Goal: Information Seeking & Learning: Check status

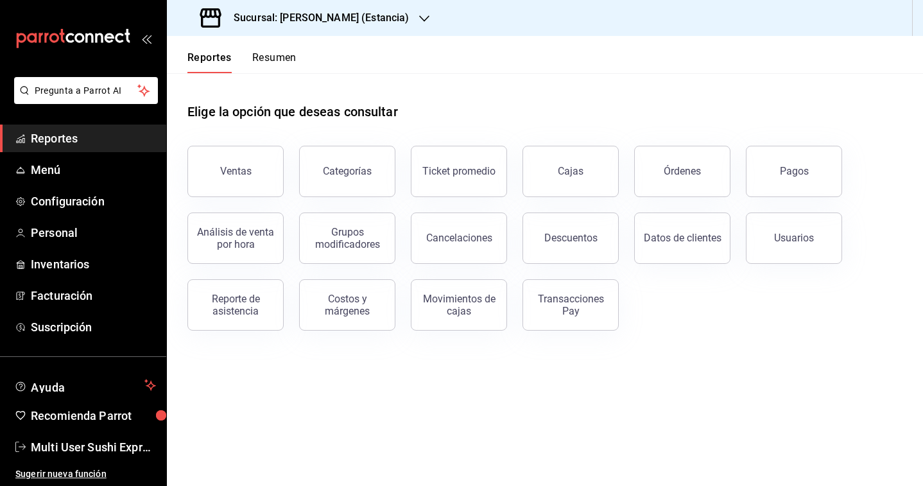
click at [280, 16] on h3 "Sucursal: [PERSON_NAME] (Estancia)" at bounding box center [315, 17] width 185 height 15
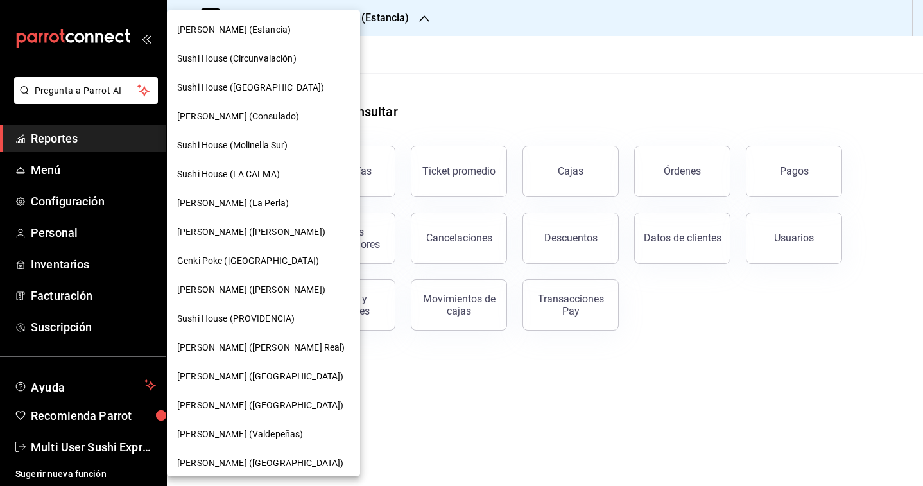
click at [234, 34] on span "[PERSON_NAME] (Estancia)" at bounding box center [234, 29] width 114 height 13
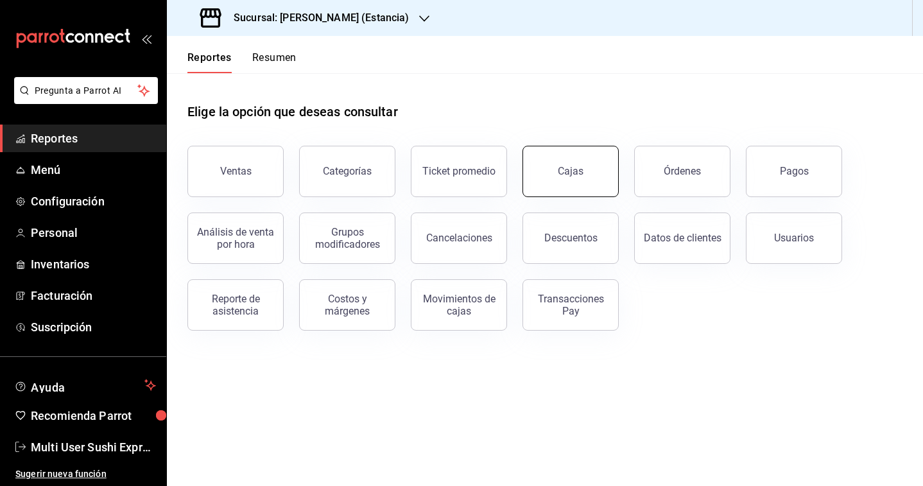
click at [576, 172] on div "Cajas" at bounding box center [571, 171] width 26 height 12
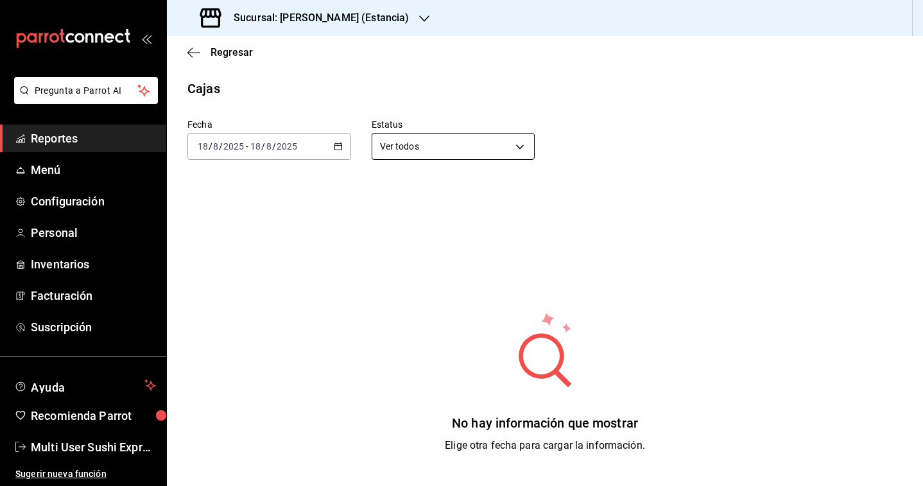
click at [475, 144] on body "Pregunta a Parrot AI Reportes Menú Configuración Personal Inventarios Facturaci…" at bounding box center [461, 243] width 923 height 486
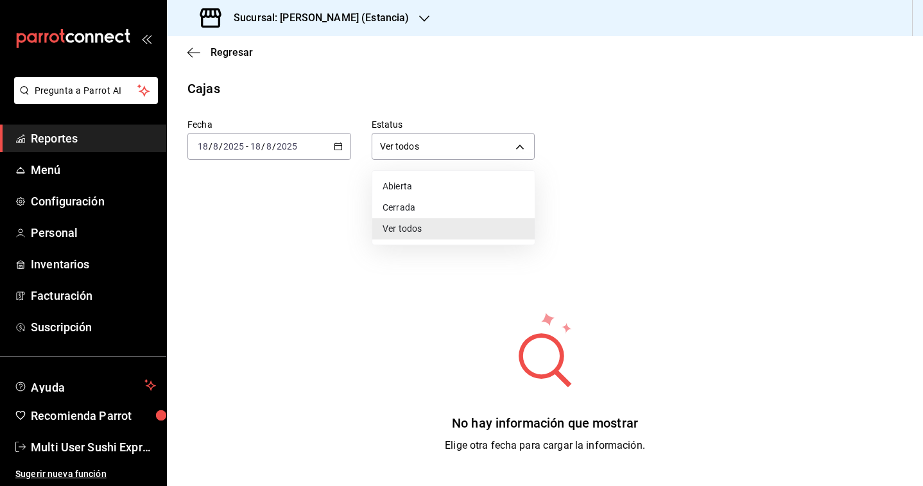
click at [321, 220] on div at bounding box center [461, 243] width 923 height 486
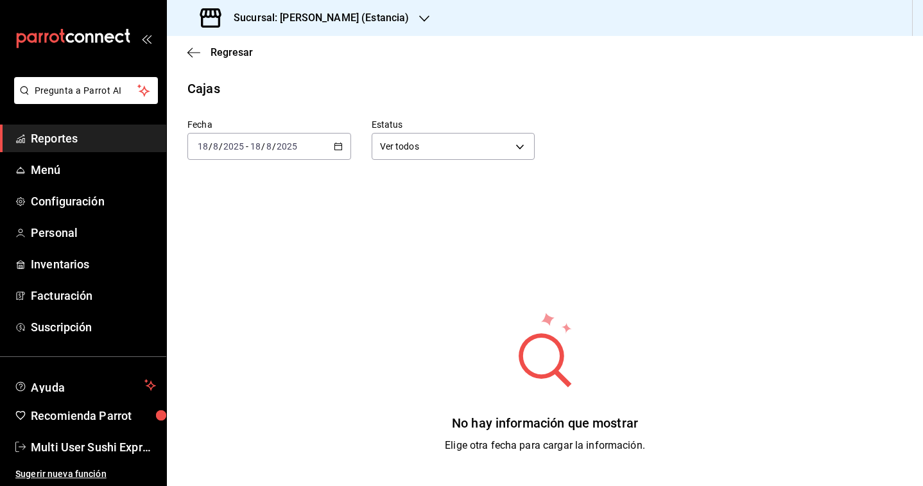
click at [301, 146] on div "[DATE] [DATE] - [DATE] [DATE]" at bounding box center [269, 146] width 164 height 27
click at [247, 334] on span "Rango de fechas" at bounding box center [247, 329] width 99 height 13
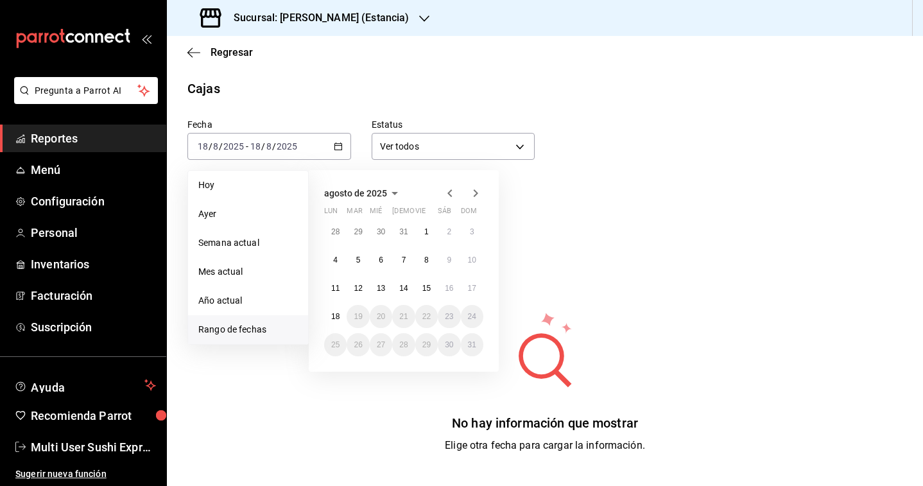
click at [318, 19] on h3 "Sucursal: [PERSON_NAME] (Estancia)" at bounding box center [315, 17] width 185 height 15
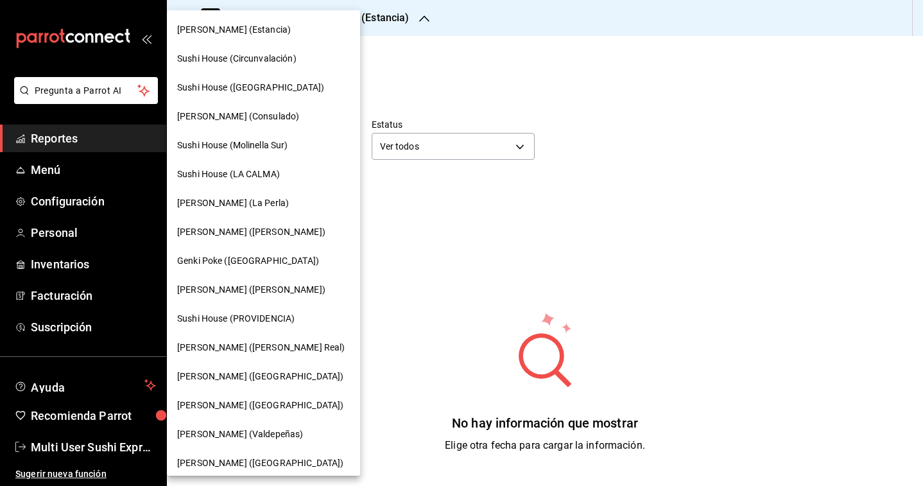
click at [275, 53] on span "Sushi House (Circunvalación)" at bounding box center [236, 58] width 119 height 13
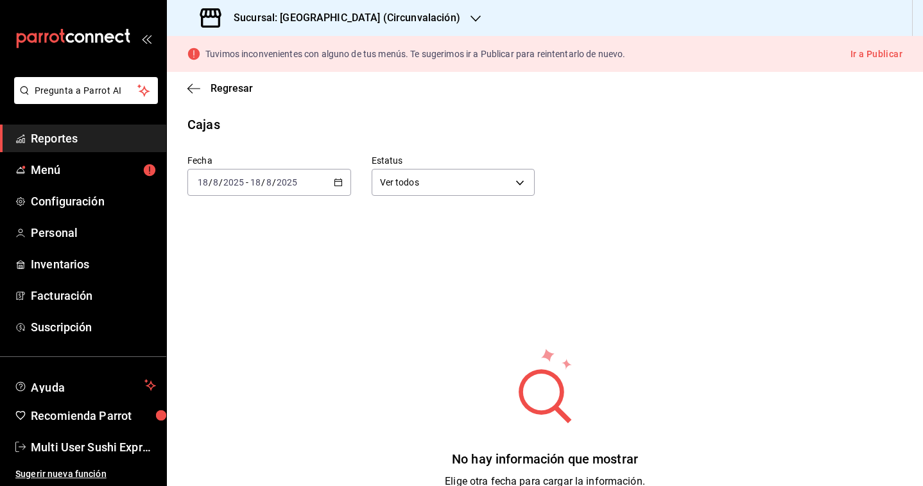
click at [331, 177] on div "[DATE] [DATE] - [DATE] [DATE]" at bounding box center [269, 182] width 164 height 27
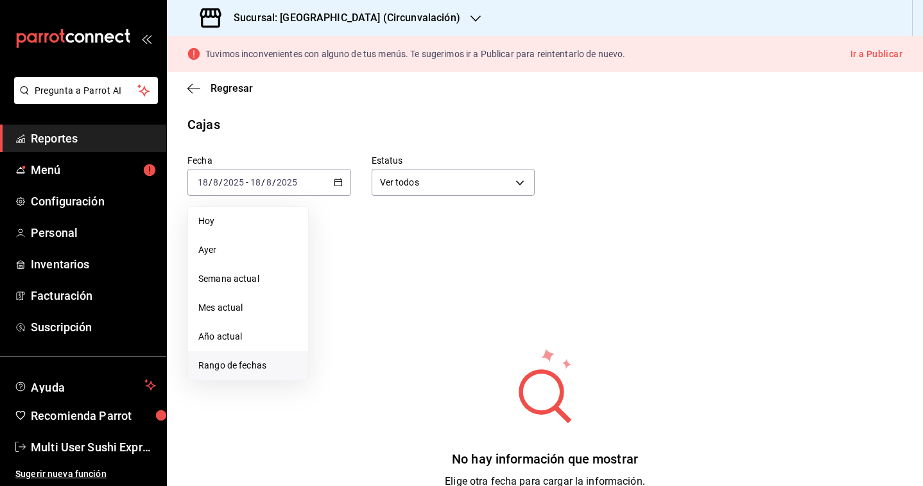
click at [219, 371] on span "Rango de fechas" at bounding box center [247, 365] width 99 height 13
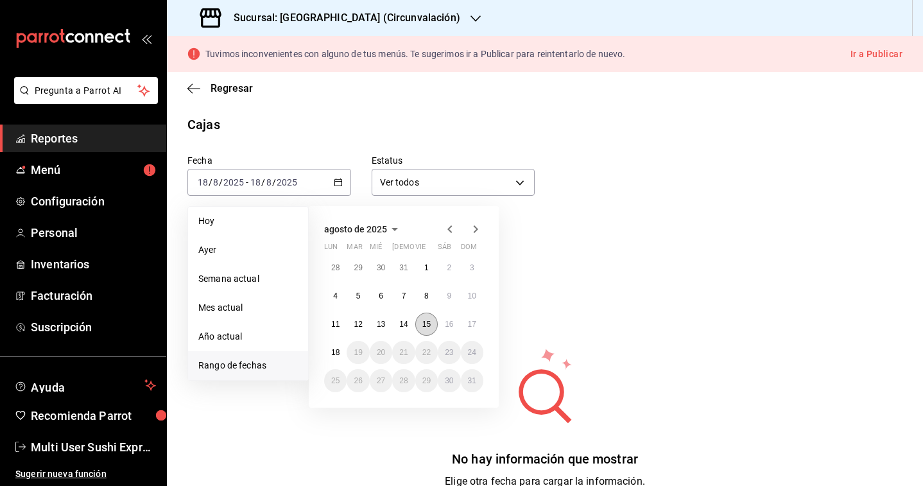
click at [430, 326] on abbr "15" at bounding box center [426, 324] width 8 height 9
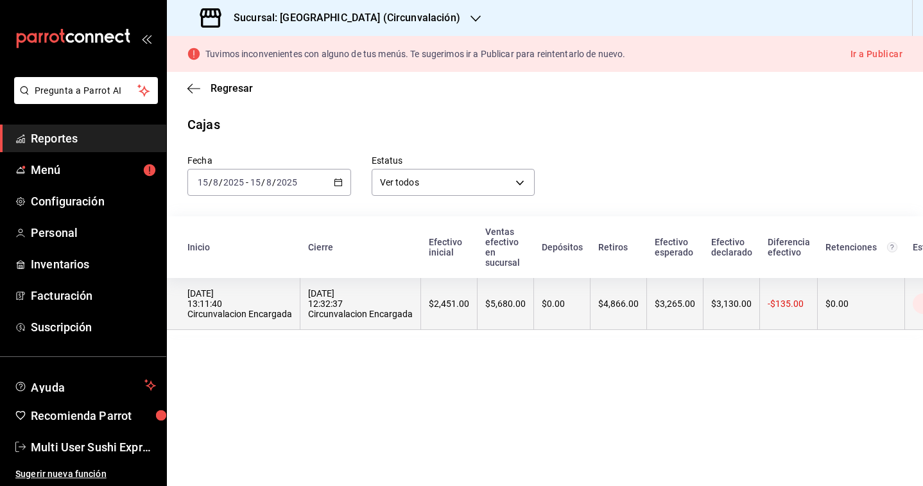
click at [344, 301] on div "[DATE] 12:32:37 Circunvalacion Encargada" at bounding box center [360, 303] width 105 height 31
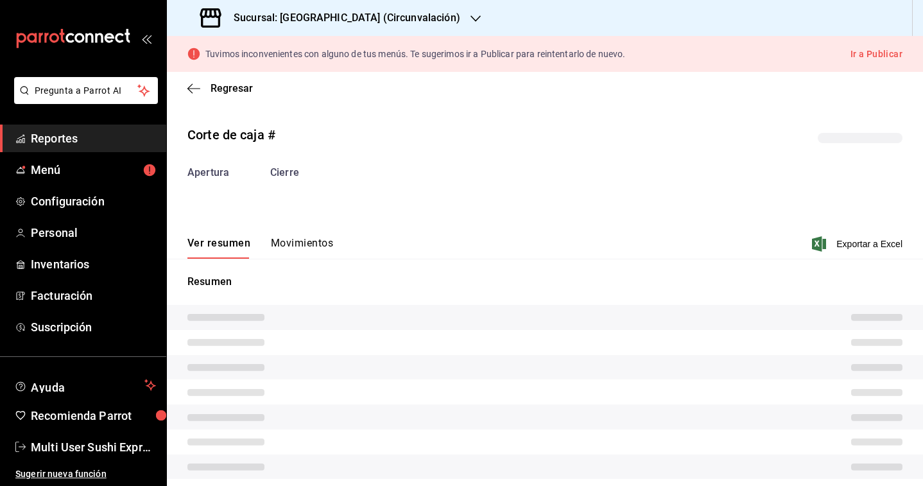
click at [314, 247] on button "Movimientos" at bounding box center [302, 248] width 62 height 22
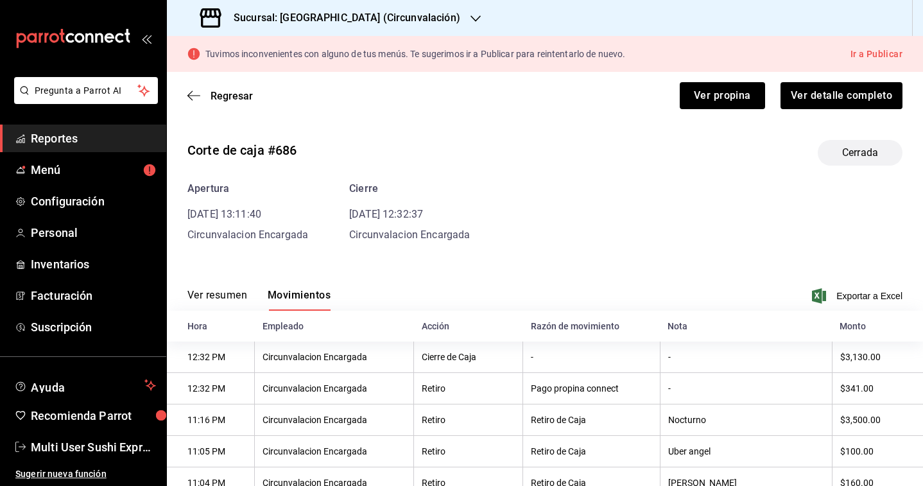
click at [214, 106] on div "Regresar Ver propina Ver detalle completo" at bounding box center [545, 95] width 756 height 47
click at [225, 96] on span "Regresar" at bounding box center [232, 96] width 42 height 12
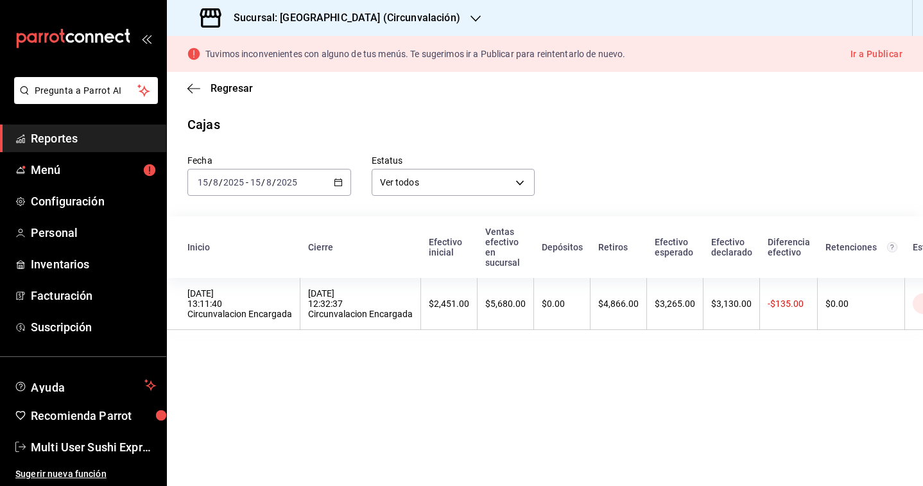
click at [316, 187] on div "[DATE] [DATE] - [DATE] [DATE]" at bounding box center [269, 182] width 164 height 27
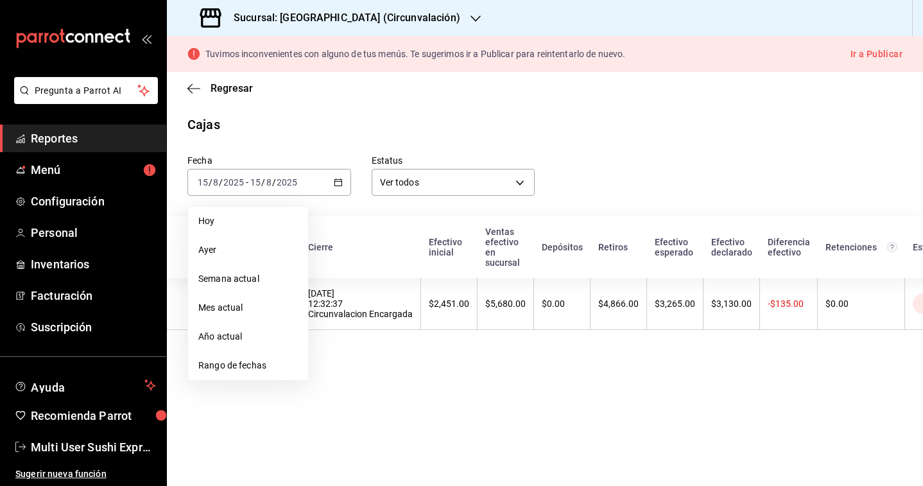
click at [347, 15] on h3 "Sucursal: [GEOGRAPHIC_DATA] (Circunvalación)" at bounding box center [341, 17] width 237 height 15
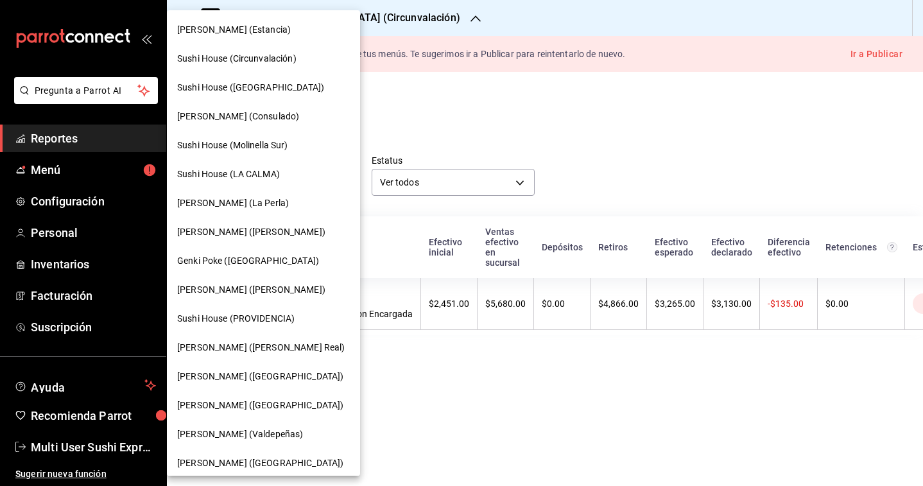
click at [280, 28] on div "[PERSON_NAME] (Estancia)" at bounding box center [263, 29] width 173 height 13
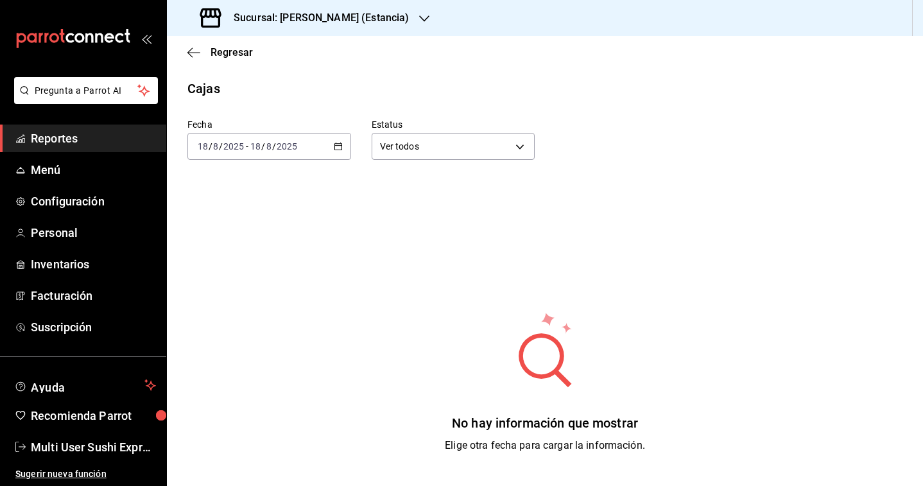
click at [308, 134] on div "[DATE] [DATE] - [DATE] [DATE]" at bounding box center [269, 146] width 164 height 27
click at [241, 333] on span "Rango de fechas" at bounding box center [247, 329] width 99 height 13
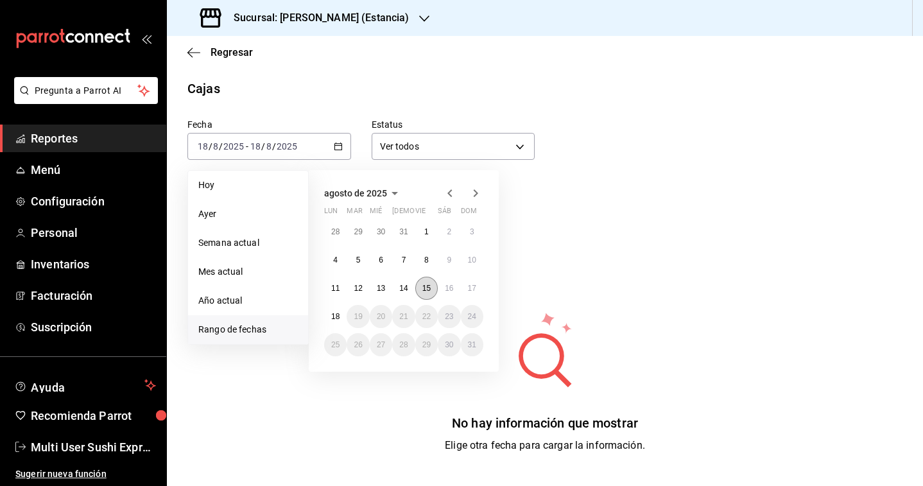
click at [425, 290] on abbr "15" at bounding box center [426, 288] width 8 height 9
click at [473, 287] on abbr "17" at bounding box center [472, 288] width 8 height 9
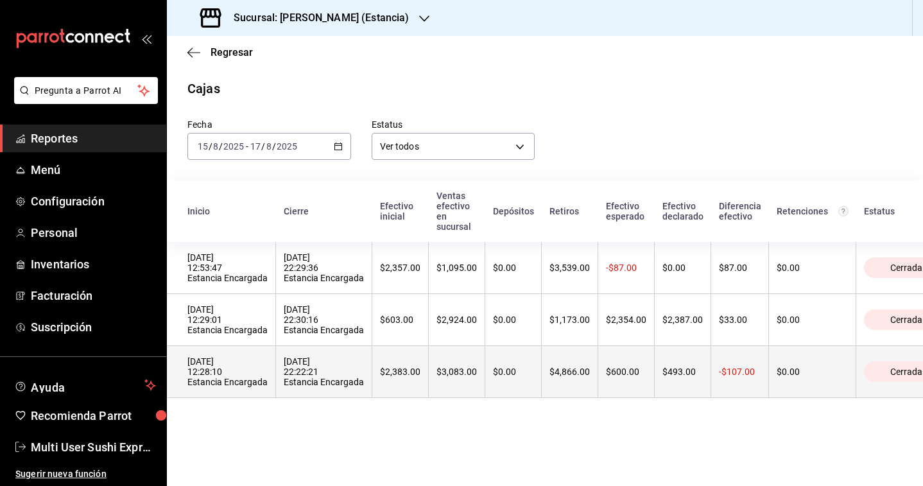
click at [322, 368] on div "[DATE] 22:22:21 Estancia Encargada" at bounding box center [324, 371] width 80 height 31
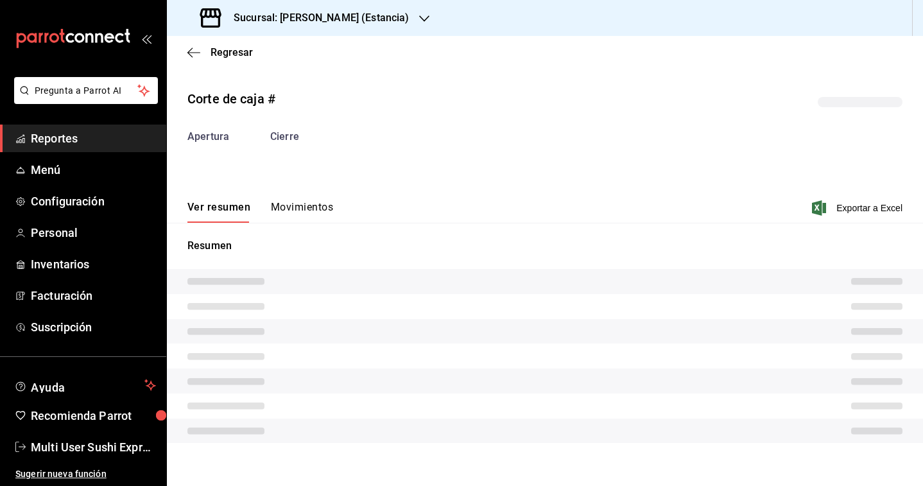
click at [304, 228] on div "Resumen" at bounding box center [545, 341] width 756 height 236
click at [302, 215] on button "Movimientos" at bounding box center [302, 212] width 62 height 22
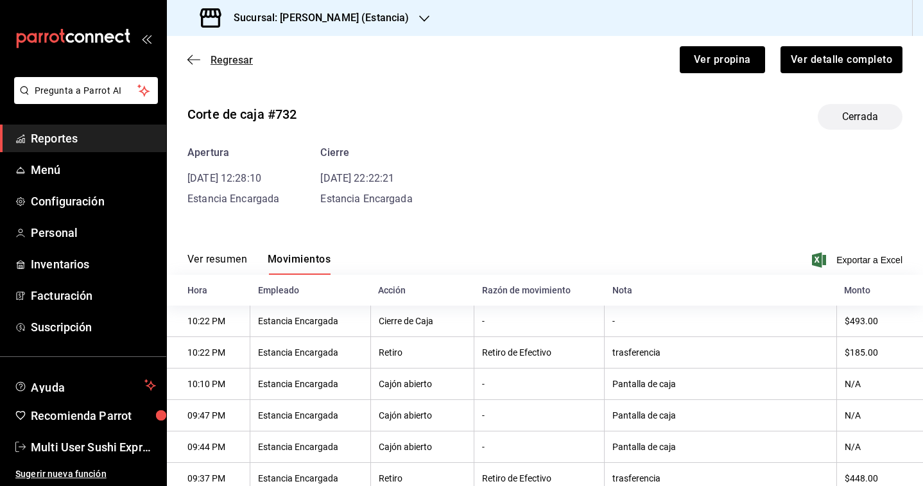
click at [228, 62] on span "Regresar" at bounding box center [232, 60] width 42 height 12
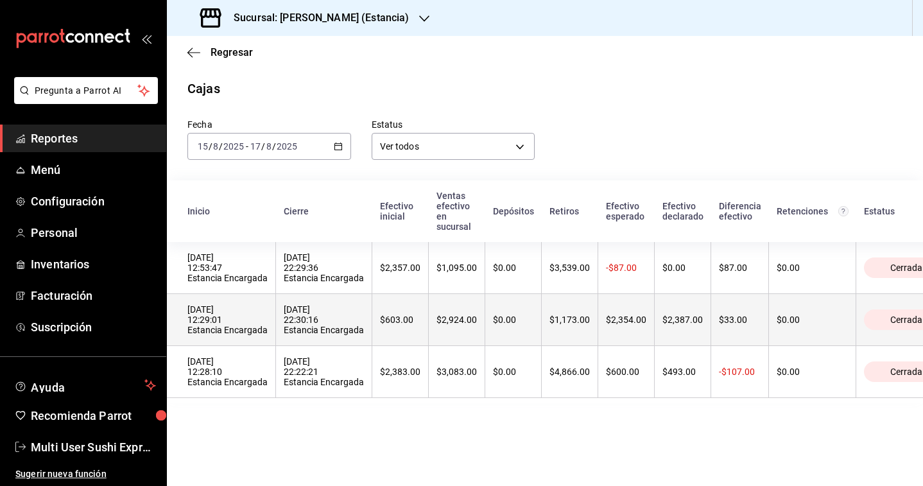
click at [267, 312] on th "[DATE] 12:29:01 Estancia Encargada" at bounding box center [221, 320] width 109 height 52
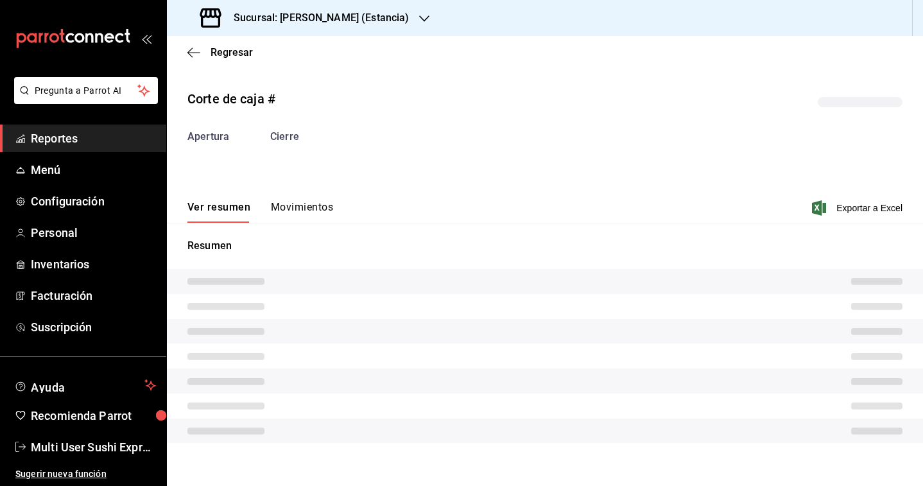
click at [288, 202] on button "Movimientos" at bounding box center [302, 212] width 62 height 22
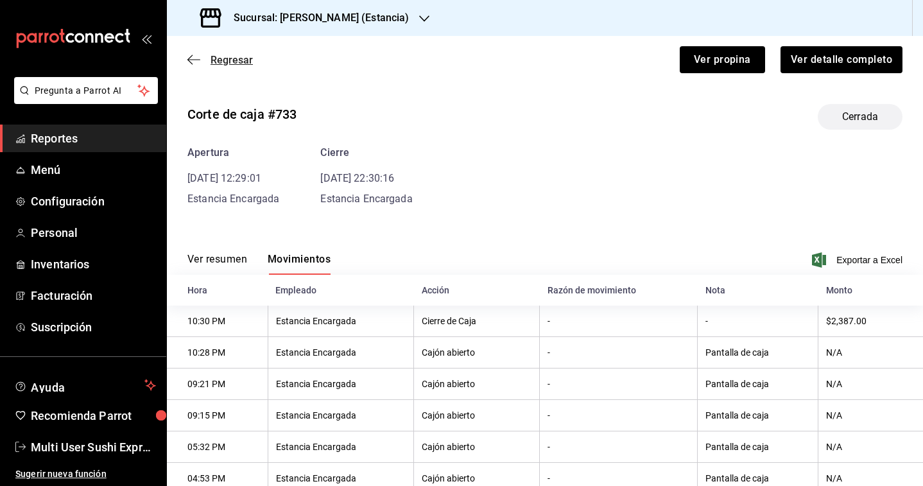
click at [234, 56] on span "Regresar" at bounding box center [232, 60] width 42 height 12
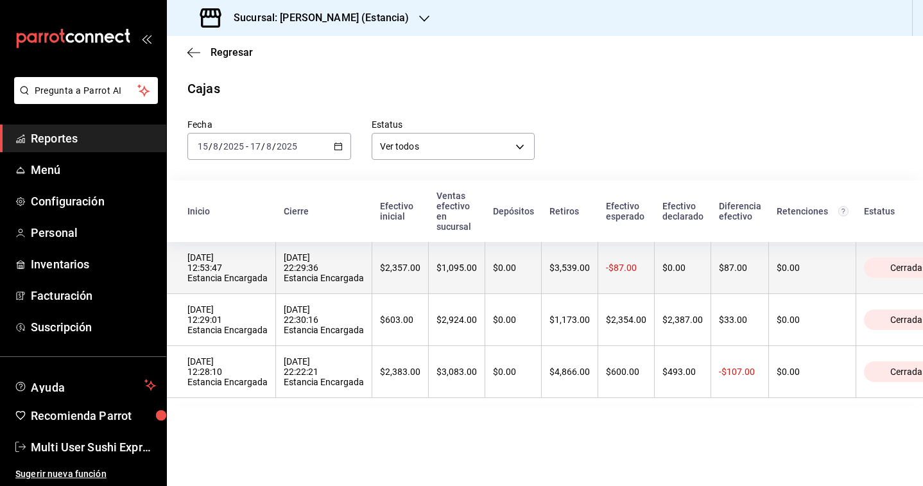
click at [259, 279] on div "[DATE] 12:53:47 Estancia Encargada" at bounding box center [227, 267] width 80 height 31
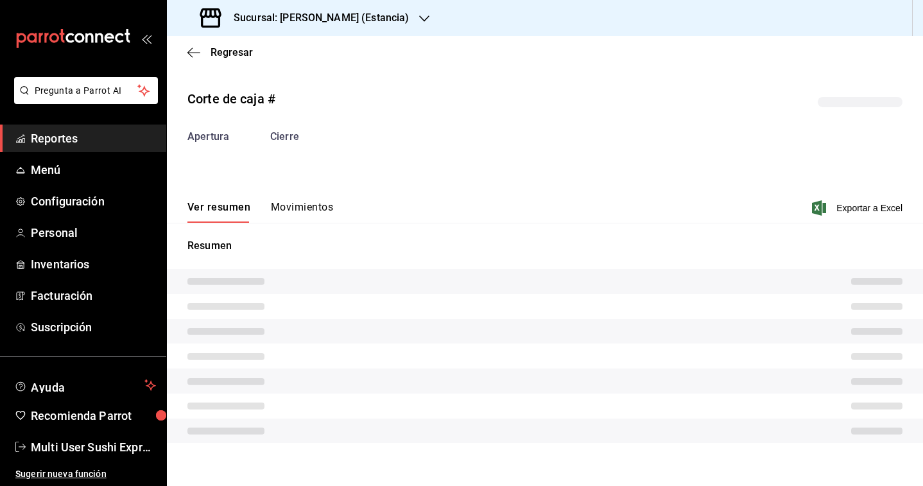
click at [295, 203] on button "Movimientos" at bounding box center [302, 212] width 62 height 22
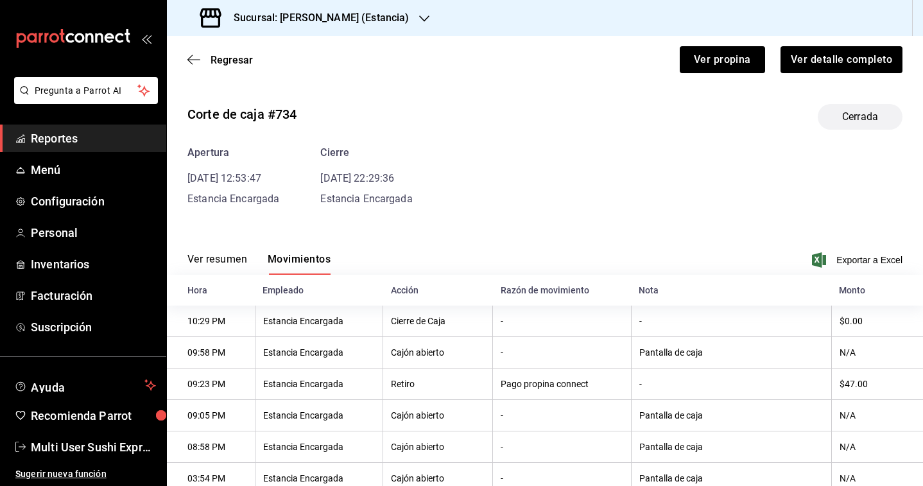
click at [305, 13] on h3 "Sucursal: [PERSON_NAME] (Estancia)" at bounding box center [315, 17] width 185 height 15
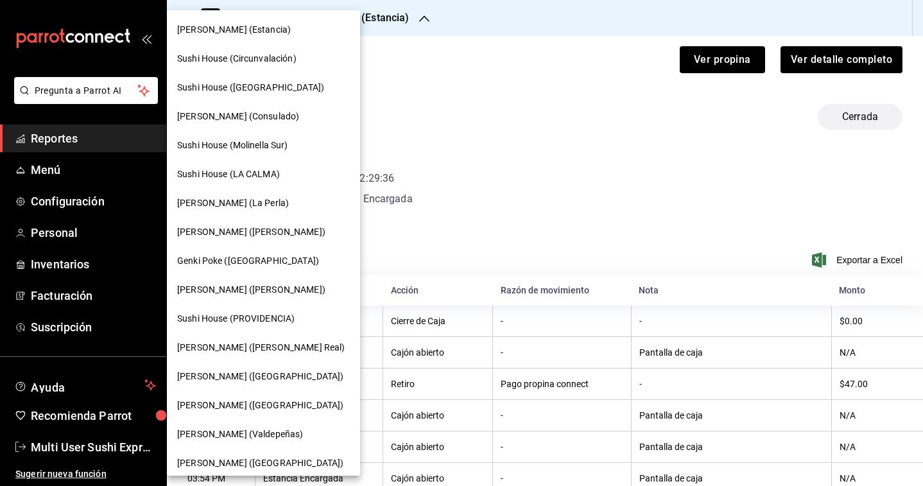
click at [249, 58] on span "Sushi House (Circunvalación)" at bounding box center [236, 58] width 119 height 13
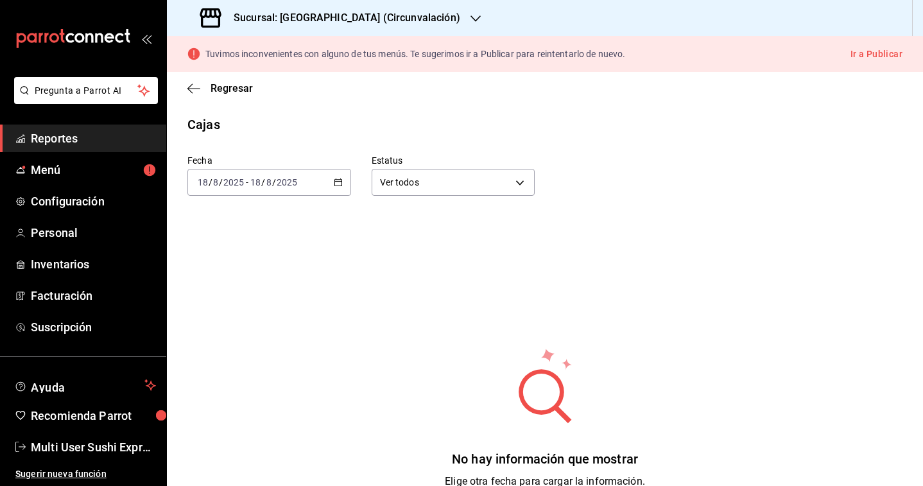
click at [309, 175] on div "[DATE] [DATE] - [DATE] [DATE]" at bounding box center [269, 182] width 164 height 27
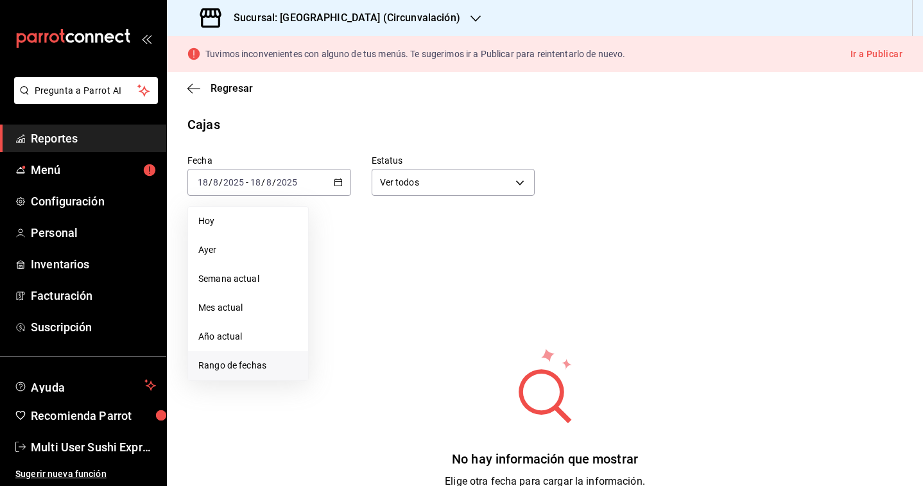
click at [273, 365] on span "Rango de fechas" at bounding box center [247, 365] width 99 height 13
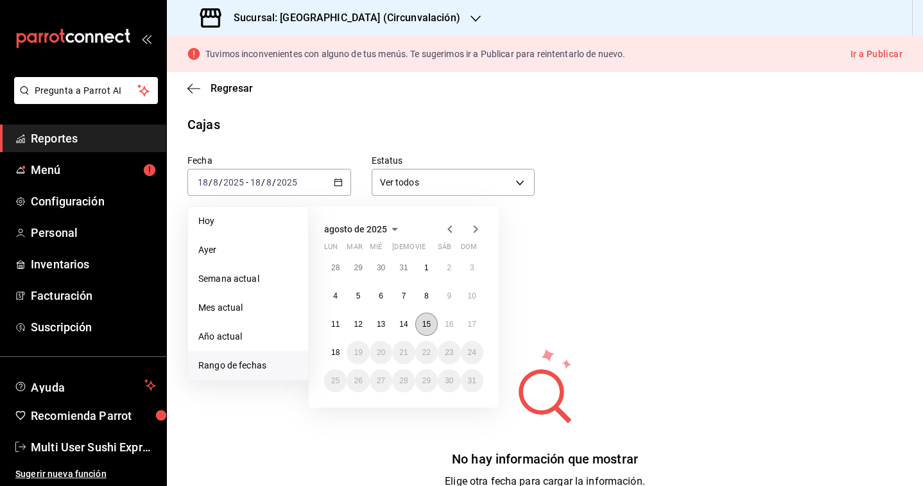
click at [430, 327] on abbr "15" at bounding box center [426, 324] width 8 height 9
click at [472, 327] on abbr "17" at bounding box center [472, 324] width 8 height 9
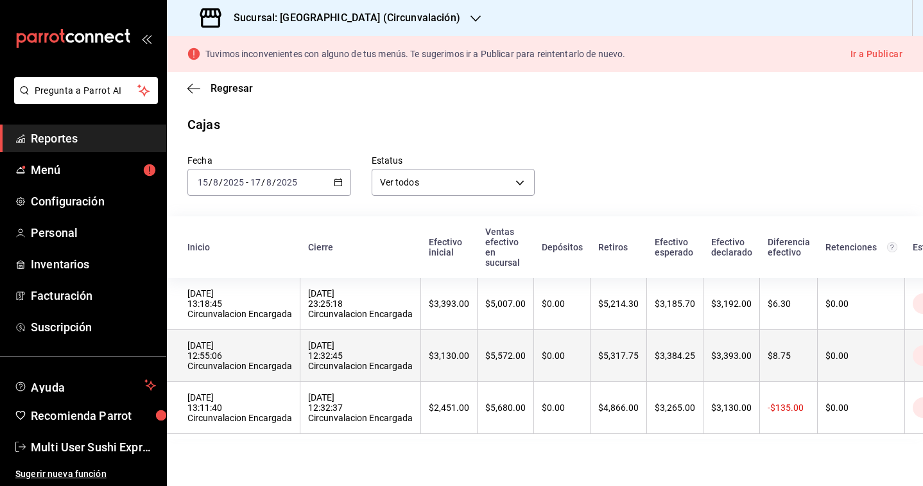
click at [329, 358] on div "[DATE] 12:32:45 Circunvalacion Encargada" at bounding box center [360, 355] width 105 height 31
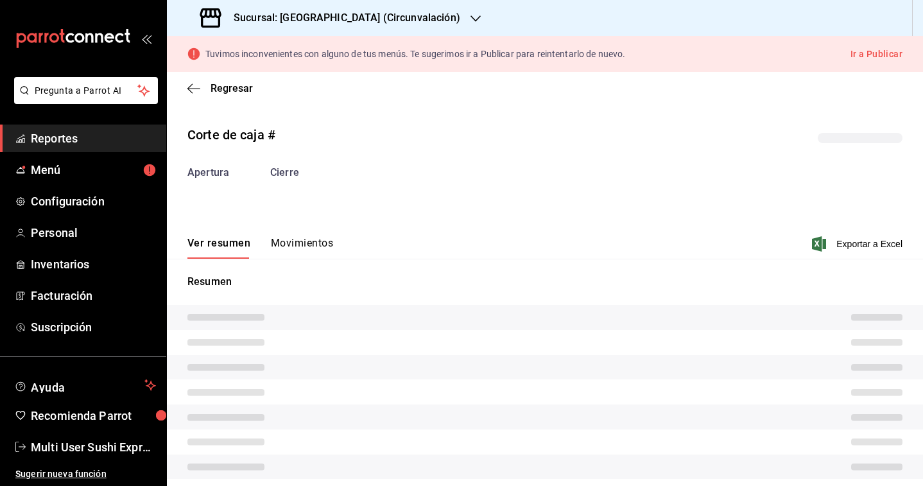
click at [298, 236] on div "Ver resumen Movimientos Exportar a Excel" at bounding box center [545, 239] width 756 height 37
click at [291, 248] on div "Corte de caja # Apertura Cierre Ver resumen Movimientos Exportar a Excel Resumen" at bounding box center [545, 304] width 756 height 379
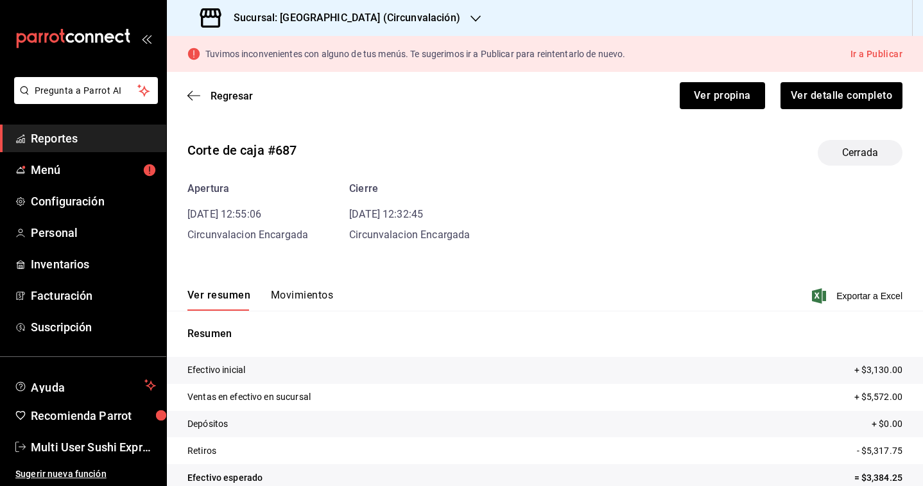
scroll to position [74, 0]
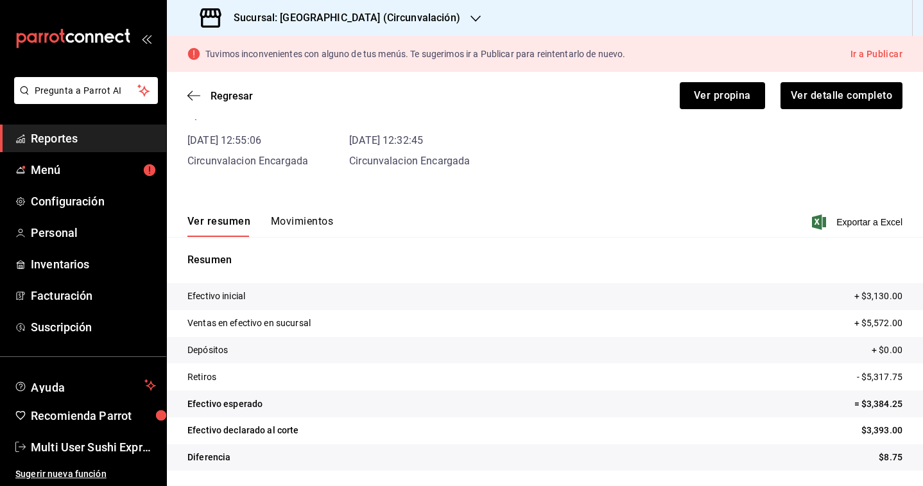
click at [290, 218] on button "Movimientos" at bounding box center [302, 226] width 62 height 22
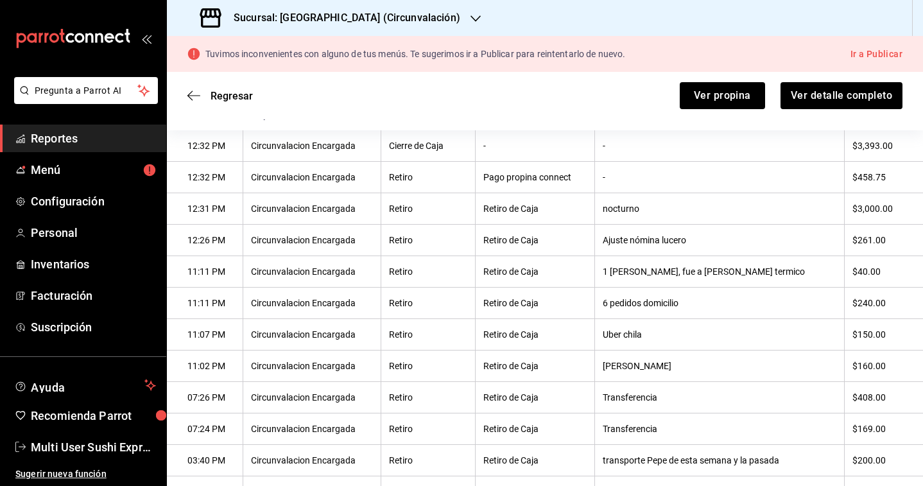
scroll to position [0, 0]
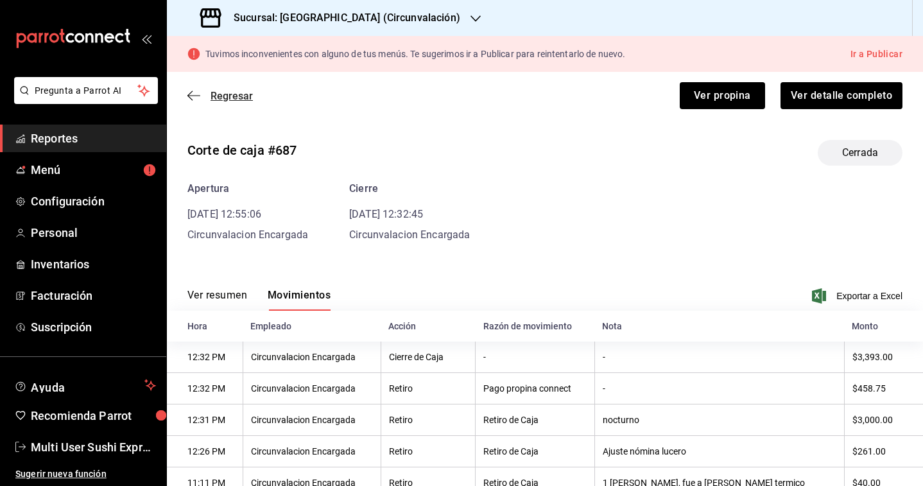
click at [234, 98] on span "Regresar" at bounding box center [232, 96] width 42 height 12
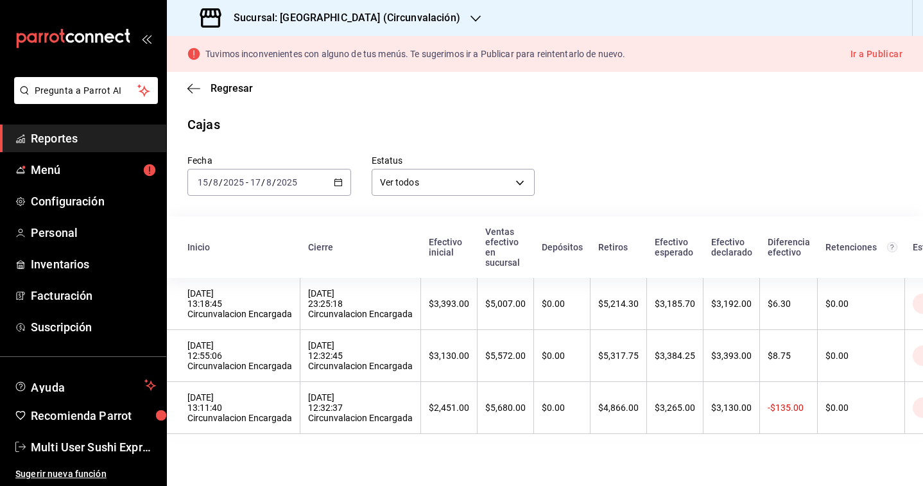
click at [309, 289] on th "[DATE] 23:25:18 Circunvalacion Encargada" at bounding box center [360, 304] width 121 height 52
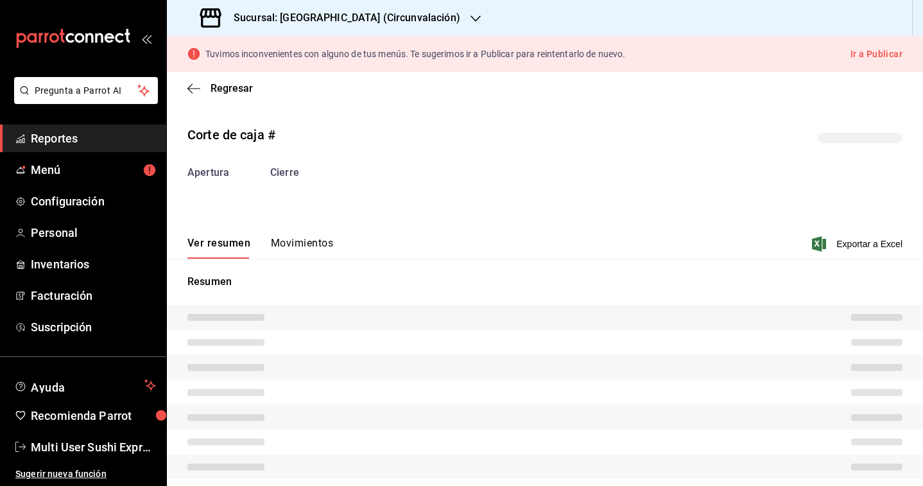
click at [308, 246] on button "Movimientos" at bounding box center [302, 248] width 62 height 22
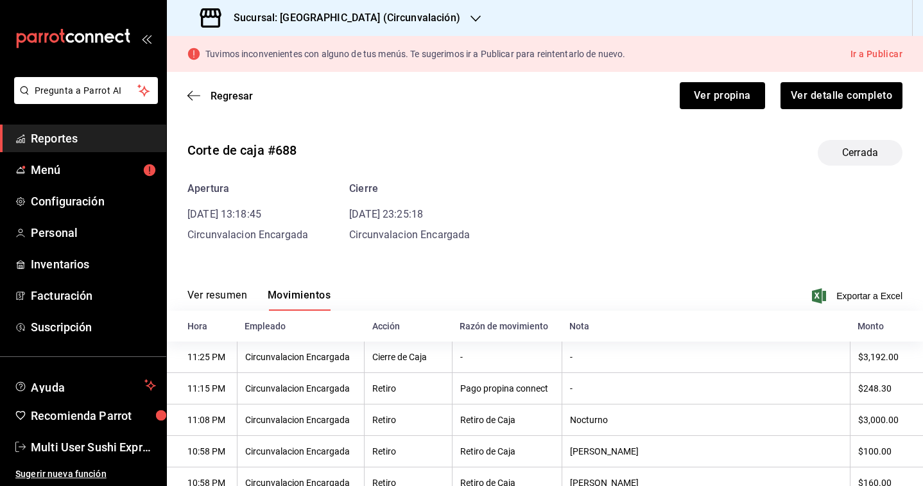
click at [354, 28] on div "Sucursal: [GEOGRAPHIC_DATA] (Circunvalación)" at bounding box center [331, 18] width 309 height 36
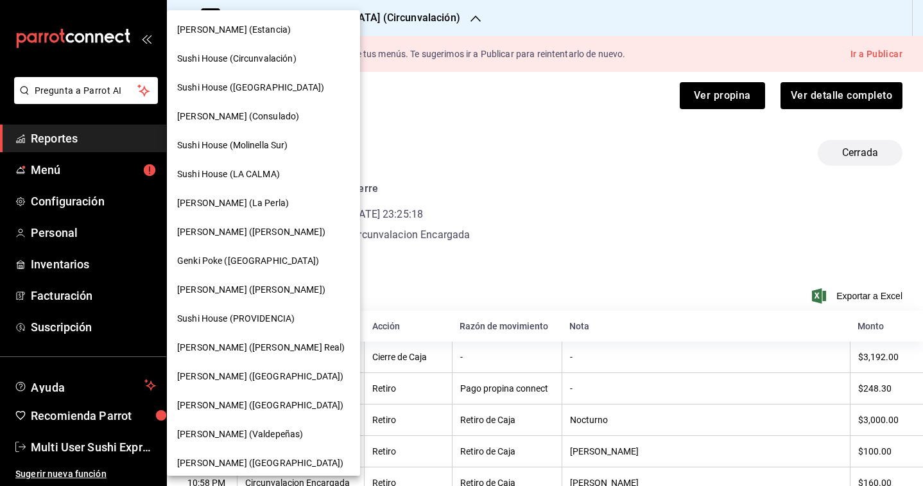
click at [241, 22] on div "[PERSON_NAME] (Estancia)" at bounding box center [263, 29] width 193 height 29
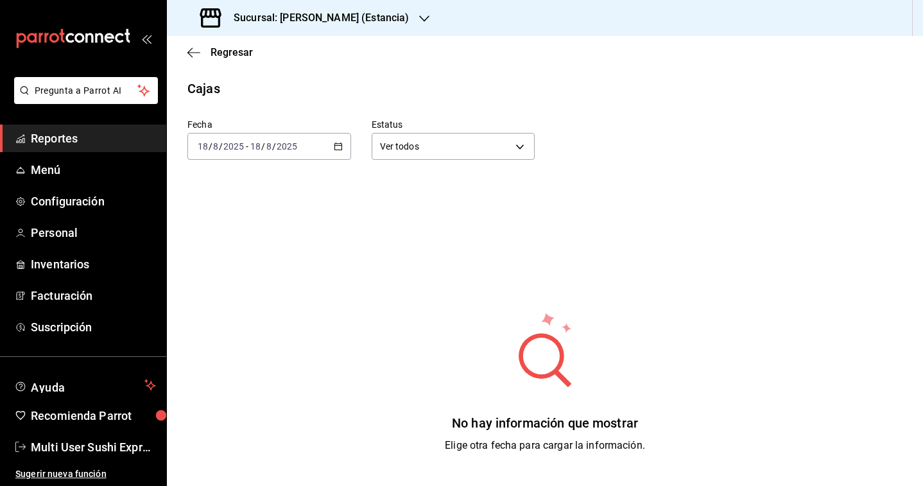
click at [317, 165] on div "Fecha [DATE] [DATE] - [DATE] [DATE] Estatus Ver todos ALL No hay información qu…" at bounding box center [544, 320] width 715 height 444
click at [316, 148] on div "[DATE] [DATE] - [DATE] [DATE]" at bounding box center [269, 146] width 164 height 27
click at [265, 336] on span "Rango de fechas" at bounding box center [247, 329] width 99 height 13
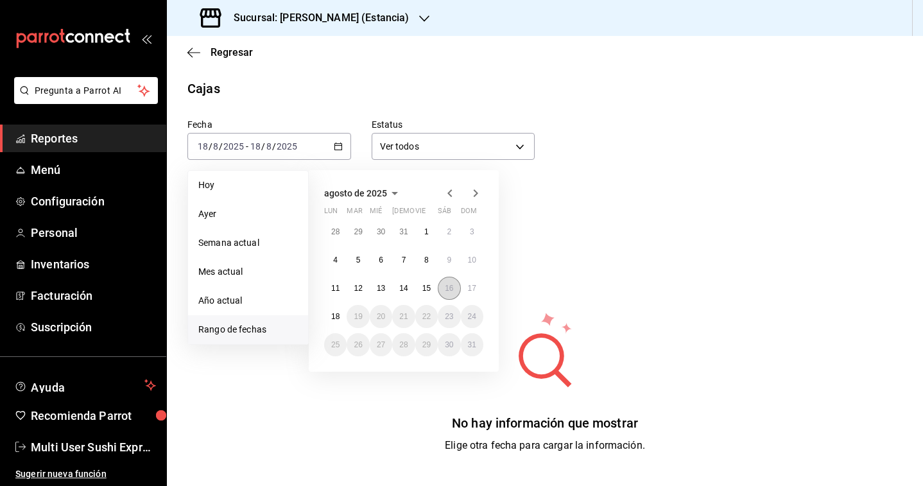
click at [447, 292] on abbr "16" at bounding box center [449, 288] width 8 height 9
click at [471, 289] on abbr "17" at bounding box center [472, 288] width 8 height 9
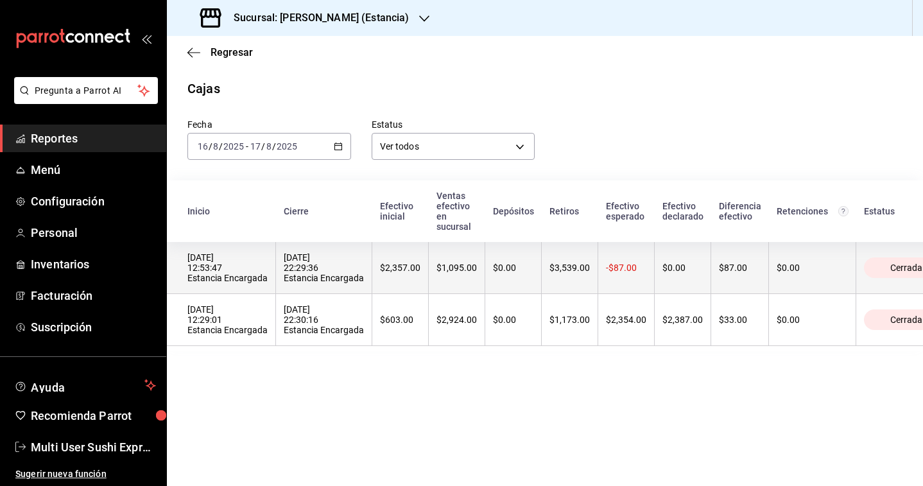
click at [301, 286] on th "[DATE] 22:29:36 Estancia Encargada" at bounding box center [324, 268] width 96 height 52
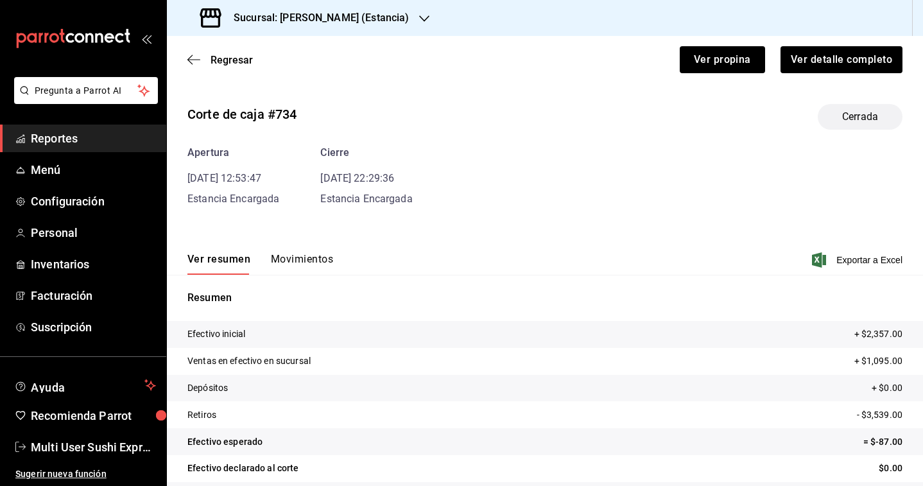
click at [301, 286] on div "Resumen Efectivo inicial + $2,357.00 Ventas en efectivo en sucursal + $1,095.00…" at bounding box center [545, 399] width 756 height 249
click at [293, 253] on button "Movimientos" at bounding box center [302, 264] width 62 height 22
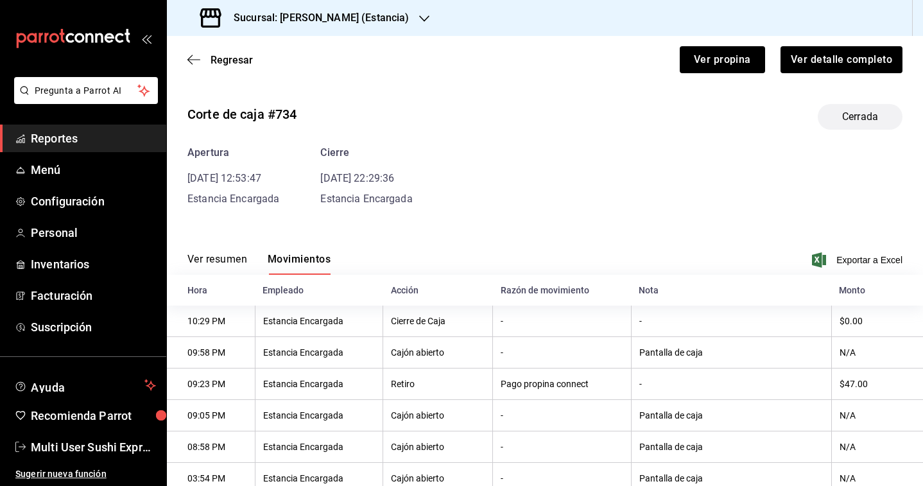
click at [353, 30] on div "Sucursal: [PERSON_NAME] (Estancia)" at bounding box center [305, 18] width 257 height 36
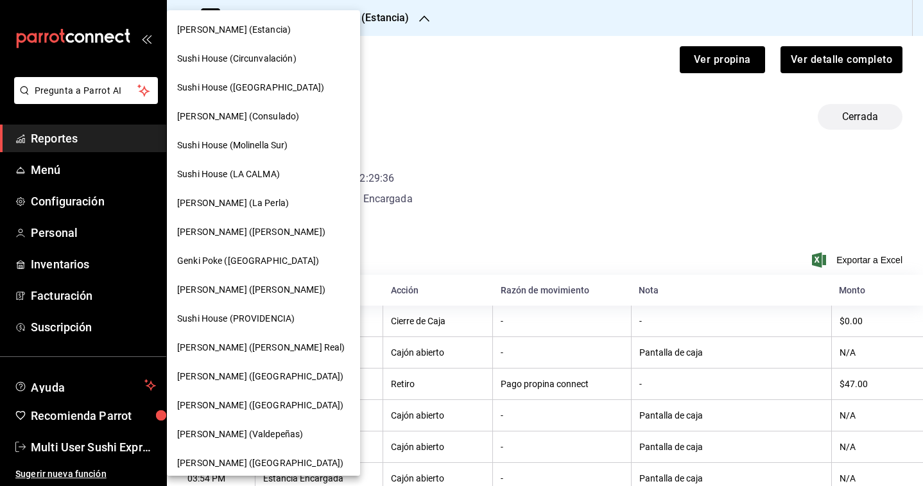
click at [248, 81] on span "Sushi House ([GEOGRAPHIC_DATA])" at bounding box center [250, 87] width 147 height 13
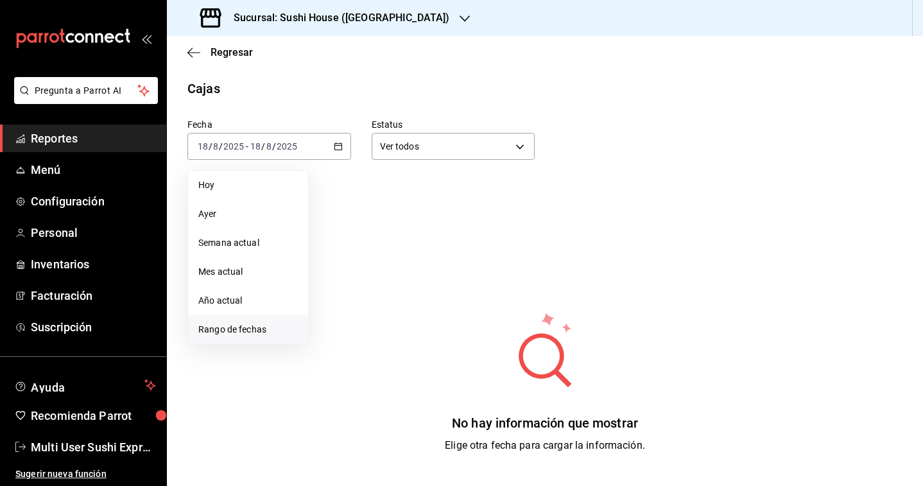
click at [228, 340] on li "Rango de fechas" at bounding box center [248, 329] width 120 height 29
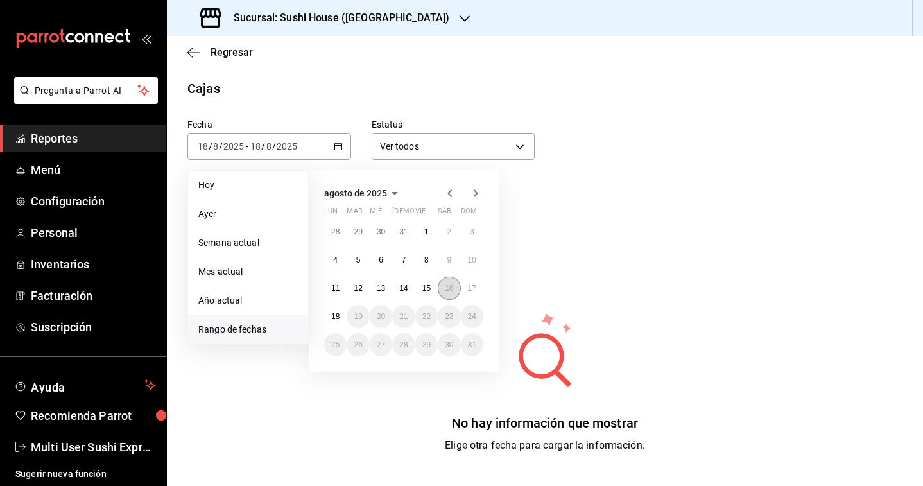
click at [451, 289] on abbr "16" at bounding box center [449, 288] width 8 height 9
click at [452, 289] on abbr "16" at bounding box center [449, 288] width 8 height 9
click at [467, 288] on button "17" at bounding box center [472, 288] width 22 height 23
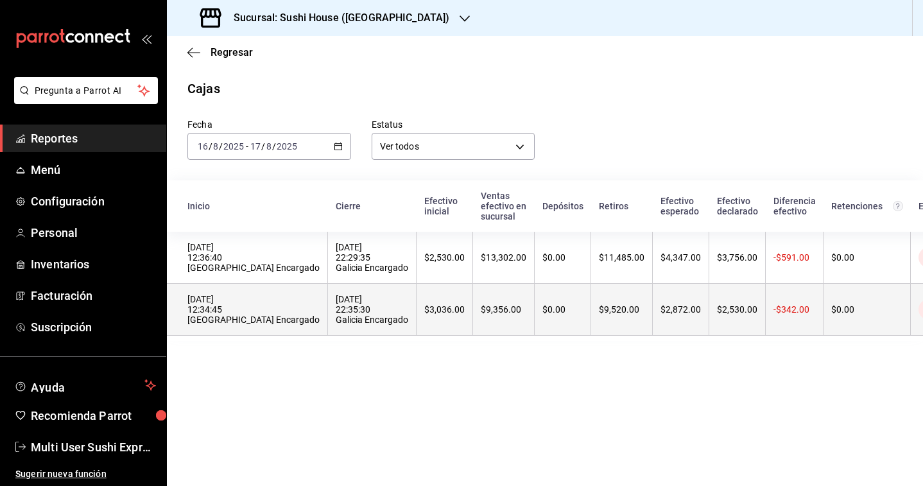
click at [336, 305] on div "[DATE] 22:35:30 Galicia Encargado" at bounding box center [372, 309] width 73 height 31
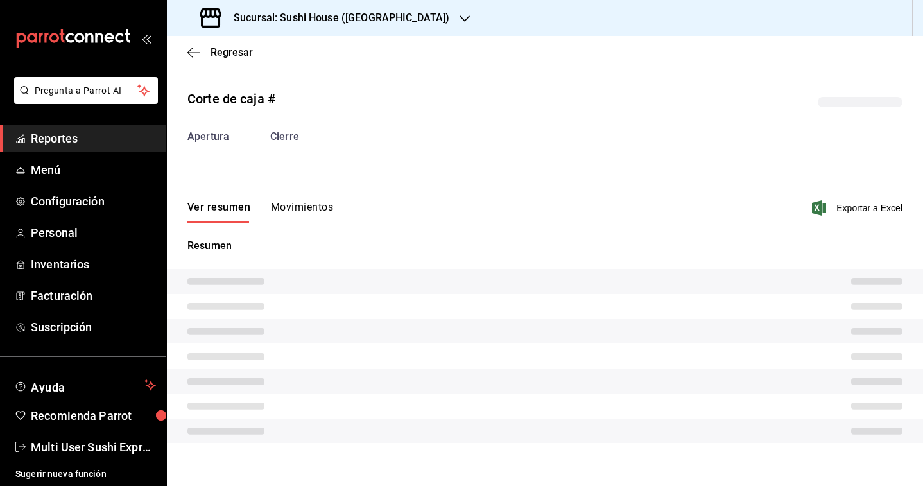
click at [286, 207] on button "Movimientos" at bounding box center [302, 212] width 62 height 22
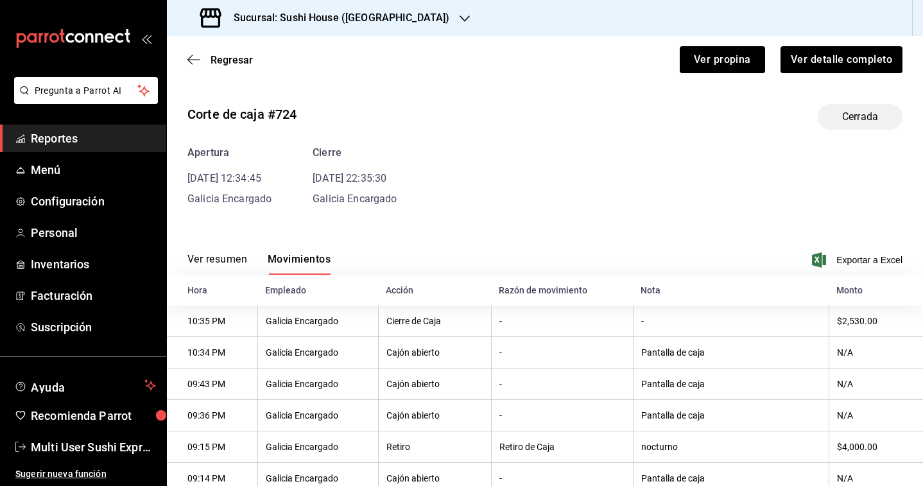
click at [221, 69] on div "Regresar Ver propina Ver detalle completo" at bounding box center [545, 59] width 756 height 47
click at [221, 58] on span "Regresar" at bounding box center [232, 60] width 42 height 12
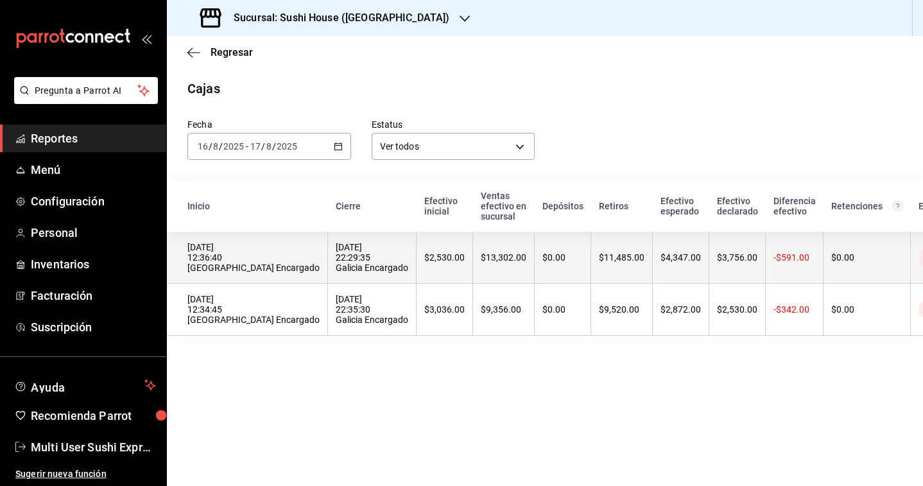
click at [336, 271] on div "[DATE] 22:29:35 Galicia Encargado" at bounding box center [372, 257] width 73 height 31
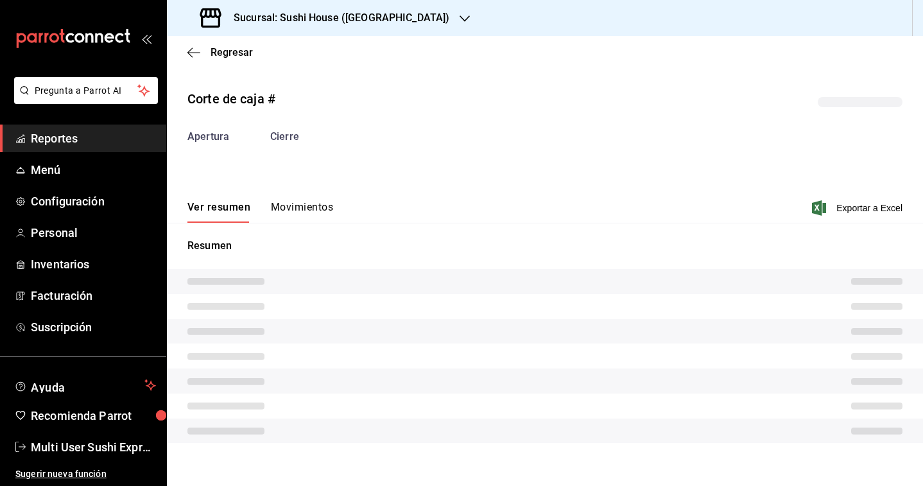
click at [315, 213] on button "Movimientos" at bounding box center [302, 212] width 62 height 22
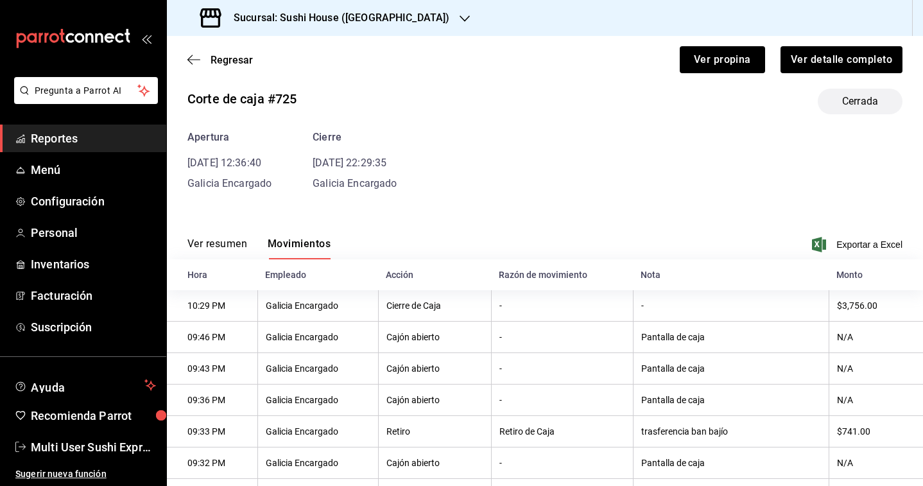
scroll to position [13, 0]
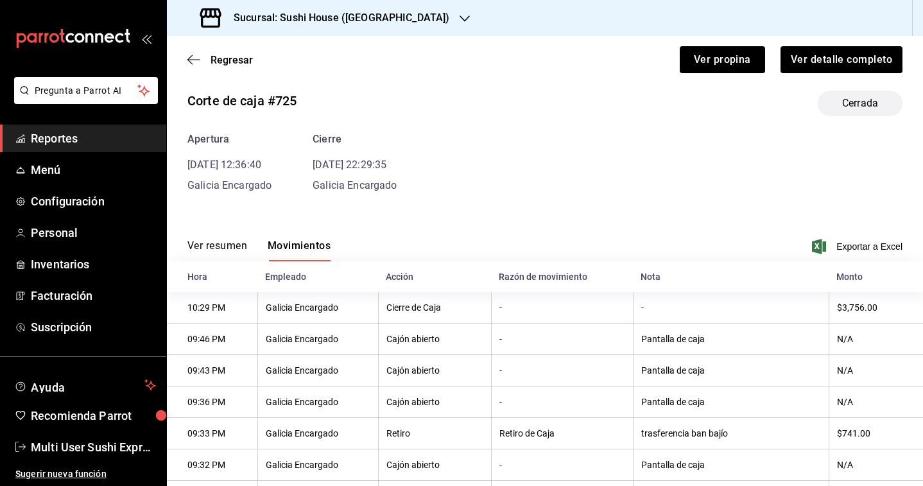
click at [320, 15] on h3 "Sucursal: Sushi House ([GEOGRAPHIC_DATA])" at bounding box center [336, 17] width 226 height 15
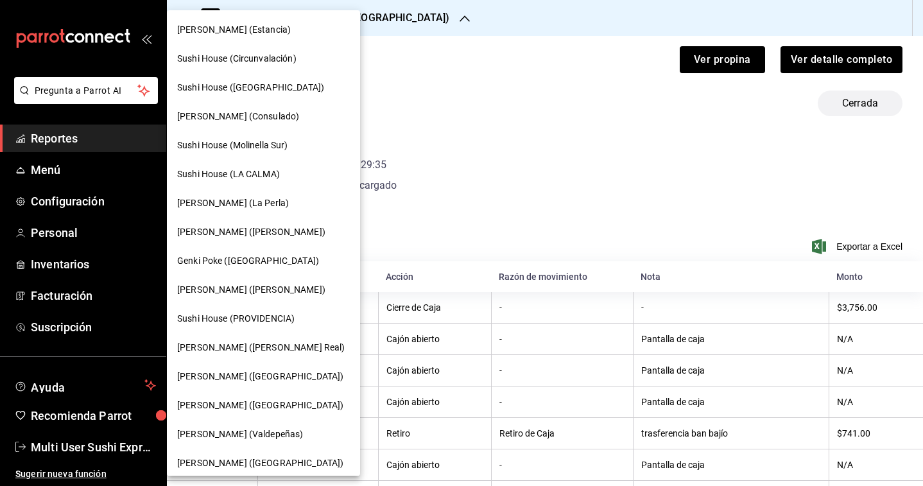
click at [262, 119] on span "[PERSON_NAME] (Consulado)" at bounding box center [238, 116] width 122 height 13
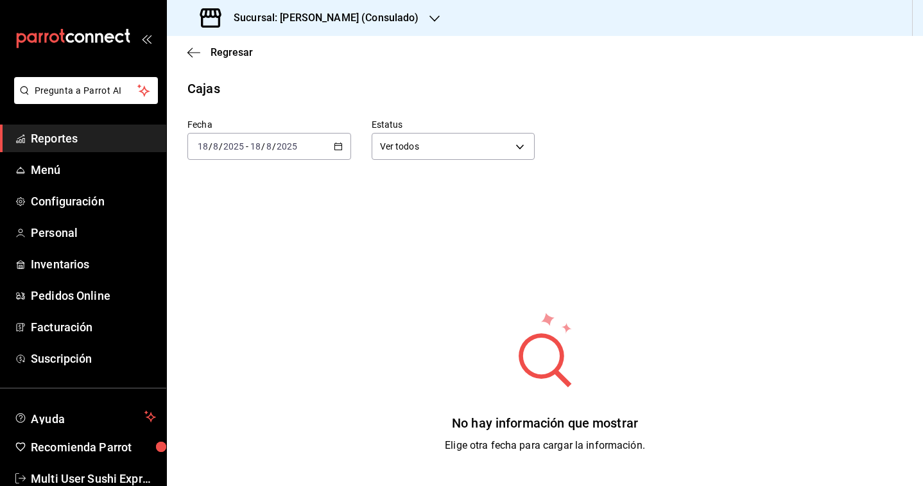
click at [328, 146] on div "[DATE] [DATE] - [DATE] [DATE]" at bounding box center [269, 146] width 164 height 27
click at [223, 319] on li "Rango de fechas" at bounding box center [248, 329] width 120 height 29
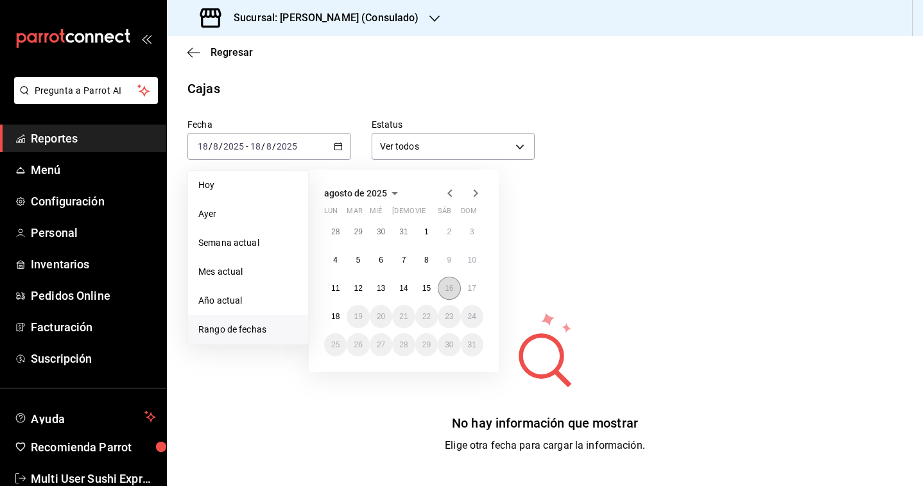
click at [449, 286] on abbr "16" at bounding box center [449, 288] width 8 height 9
click at [478, 288] on button "17" at bounding box center [472, 288] width 22 height 23
click at [455, 286] on button "16" at bounding box center [449, 288] width 22 height 23
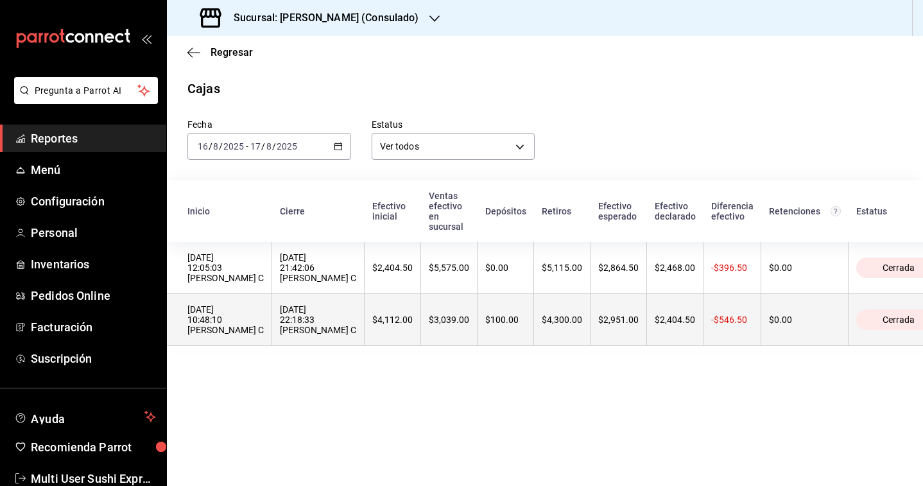
click at [365, 317] on th "$4,112.00" at bounding box center [393, 320] width 56 height 52
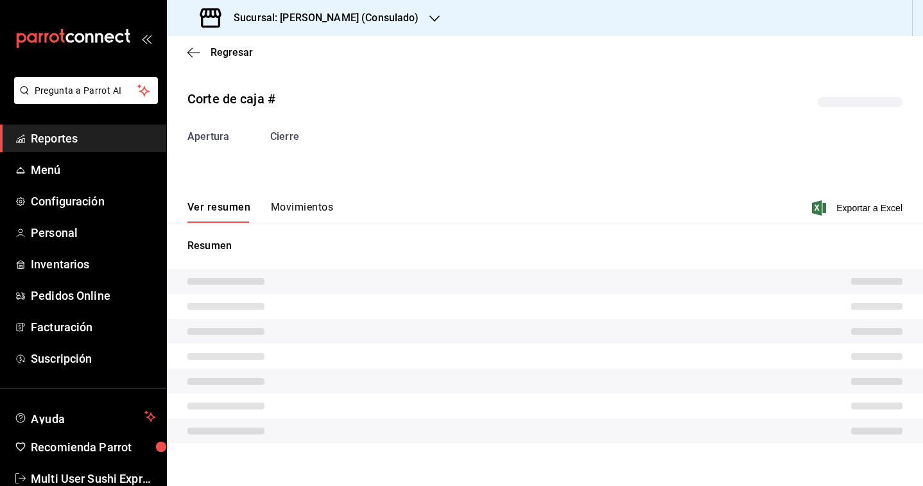
click at [313, 211] on button "Movimientos" at bounding box center [302, 212] width 62 height 22
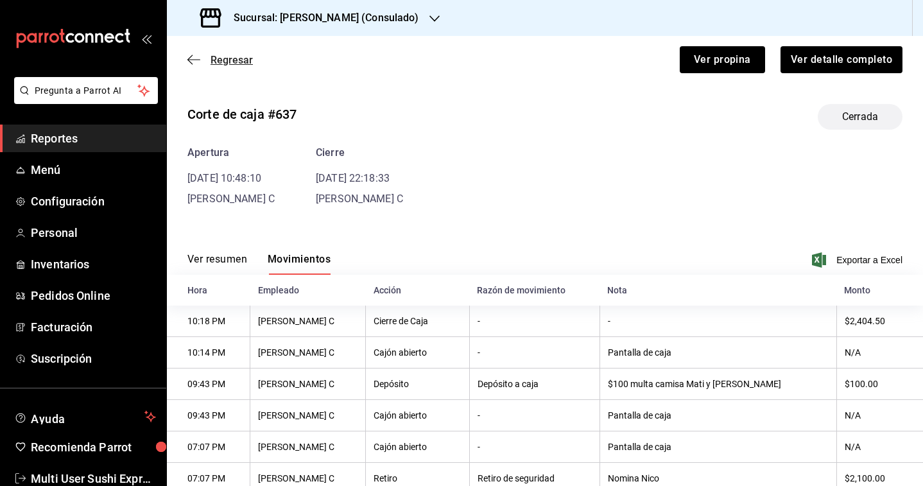
click at [228, 59] on span "Regresar" at bounding box center [232, 60] width 42 height 12
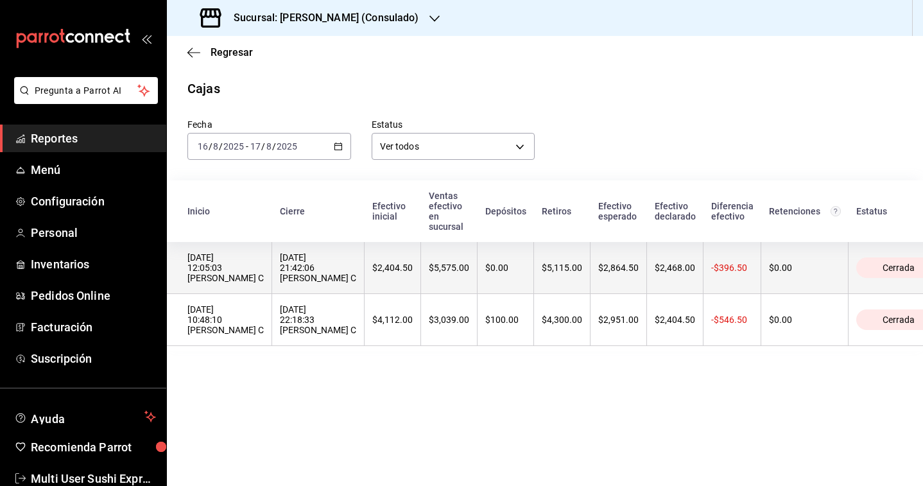
click at [280, 270] on div "[DATE] 21:42:06 [PERSON_NAME] C" at bounding box center [318, 267] width 76 height 31
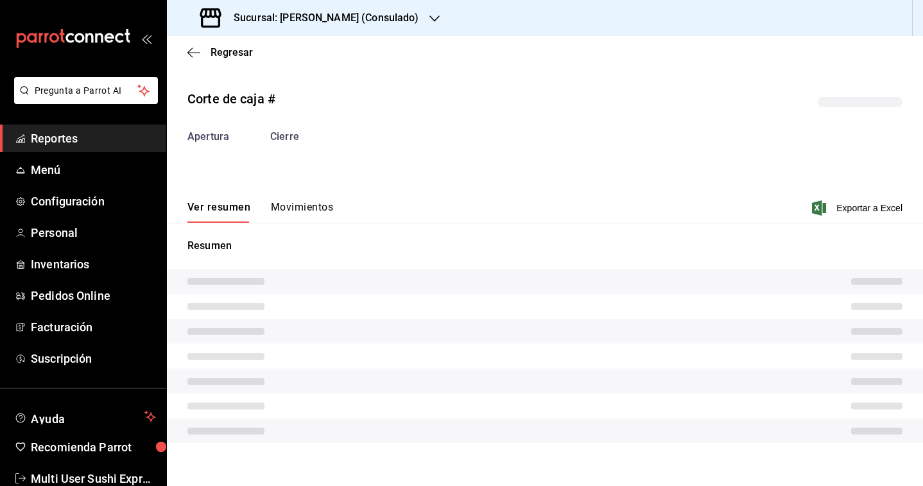
click at [283, 200] on div "Ver resumen Movimientos Exportar a Excel" at bounding box center [545, 203] width 756 height 37
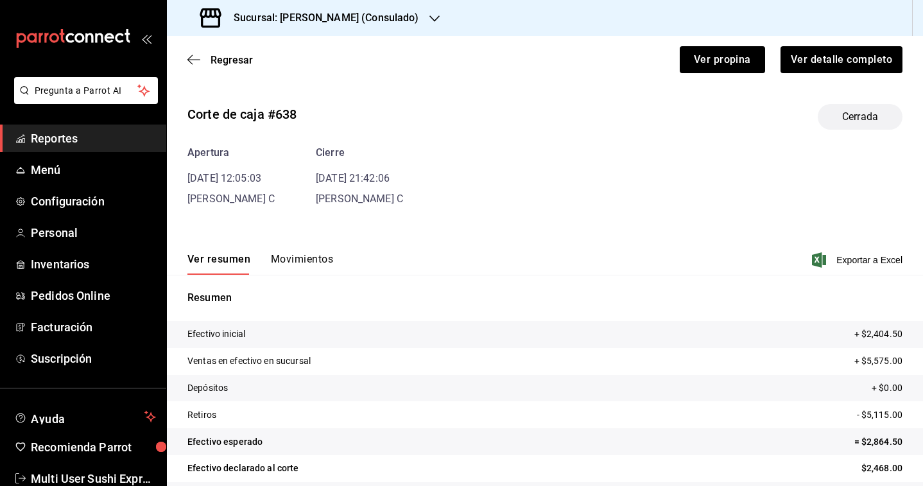
click at [286, 212] on div "Corte de caja #638 Cerrada Apertura [DATE] 12:05:03 [PERSON_NAME] C Cierre [DAT…" at bounding box center [545, 309] width 756 height 430
click at [311, 263] on button "Movimientos" at bounding box center [302, 264] width 62 height 22
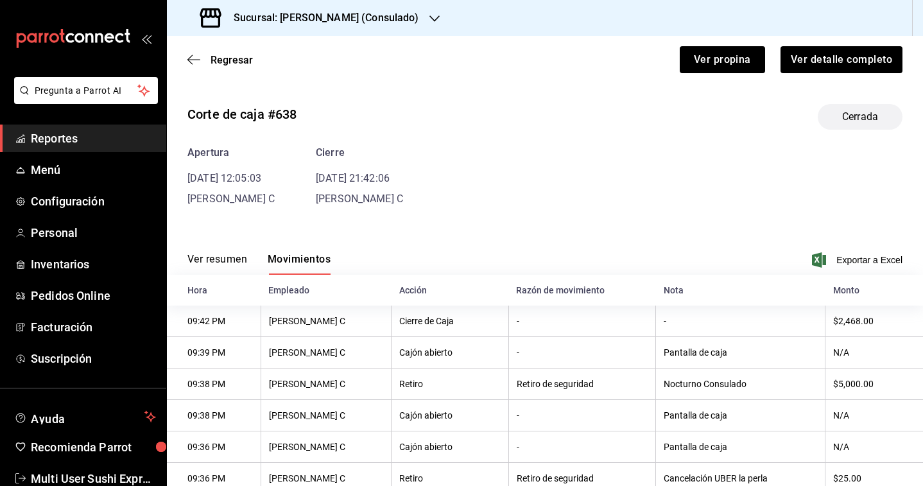
click at [367, 24] on h3 "Sucursal: [PERSON_NAME] (Consulado)" at bounding box center [321, 17] width 196 height 15
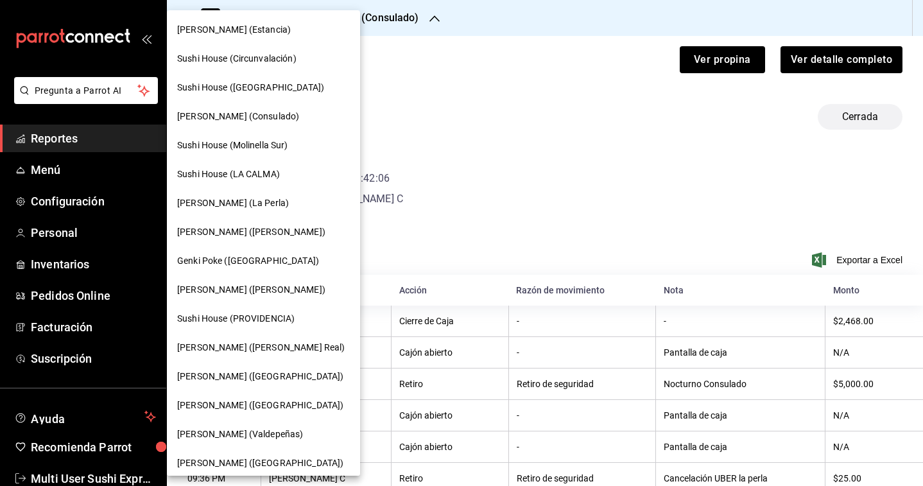
click at [359, 17] on div at bounding box center [461, 243] width 923 height 486
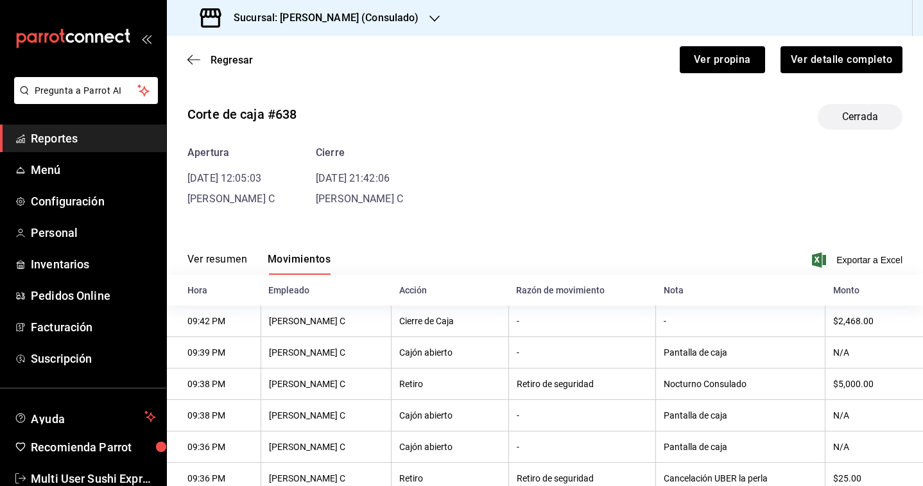
click at [359, 17] on h3 "Sucursal: [PERSON_NAME] (Consulado)" at bounding box center [321, 17] width 196 height 15
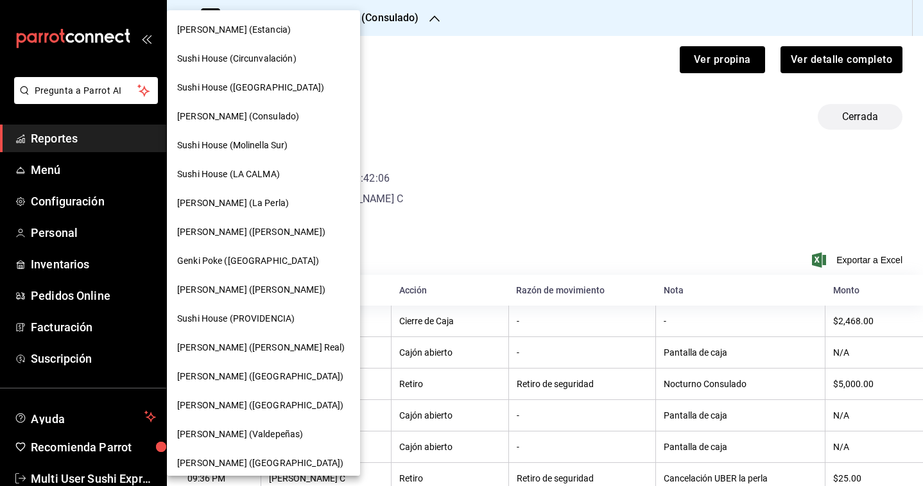
click at [252, 174] on span "Sushi House (LA CALMA)" at bounding box center [228, 174] width 103 height 13
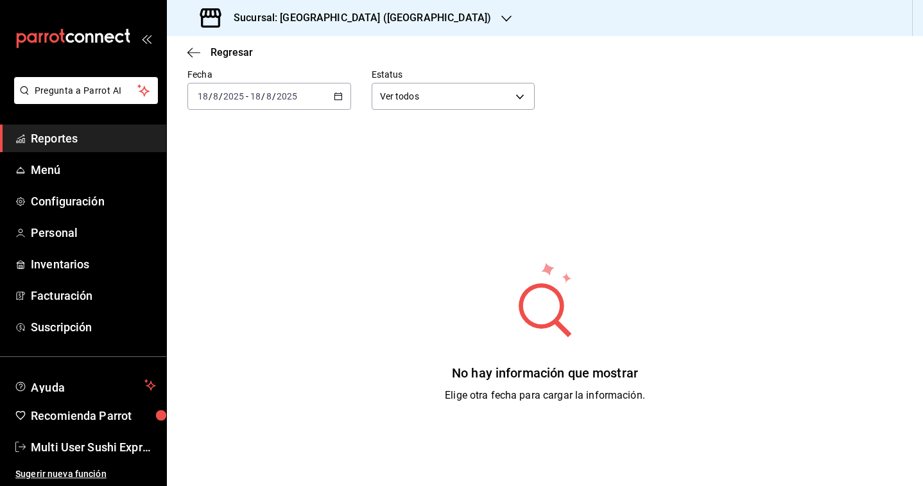
scroll to position [51, 0]
click at [325, 94] on div "[DATE] [DATE] - [DATE] [DATE]" at bounding box center [269, 95] width 164 height 27
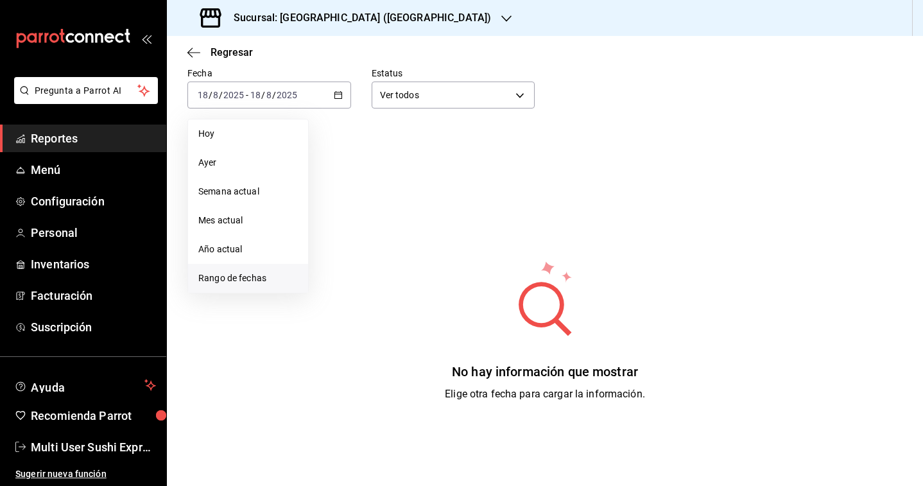
click at [272, 286] on li "Rango de fechas" at bounding box center [248, 278] width 120 height 29
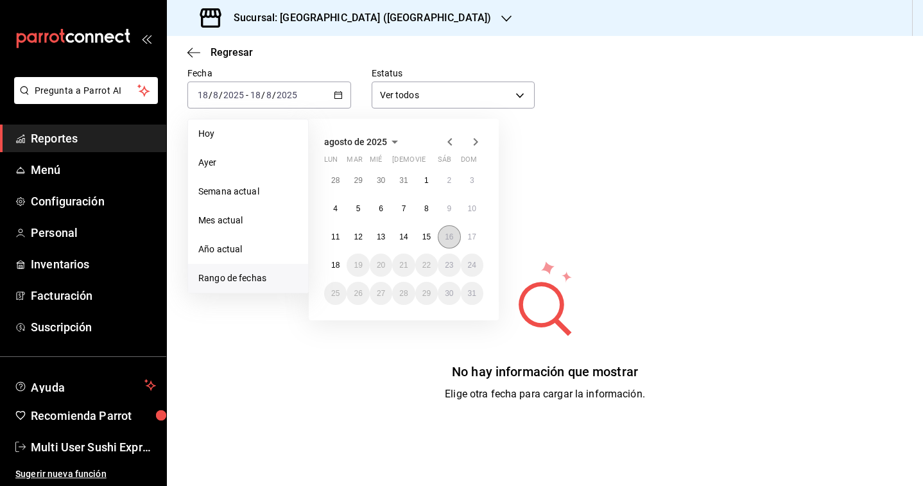
click at [446, 237] on abbr "16" at bounding box center [449, 236] width 8 height 9
click at [485, 237] on div "agosto de 2025 lun mar [PERSON_NAME] vie sáb dom 28 29 30 31 1 2 3 4 5 6 7 8 9 …" at bounding box center [404, 220] width 190 height 202
click at [476, 236] on abbr "17" at bounding box center [472, 236] width 8 height 9
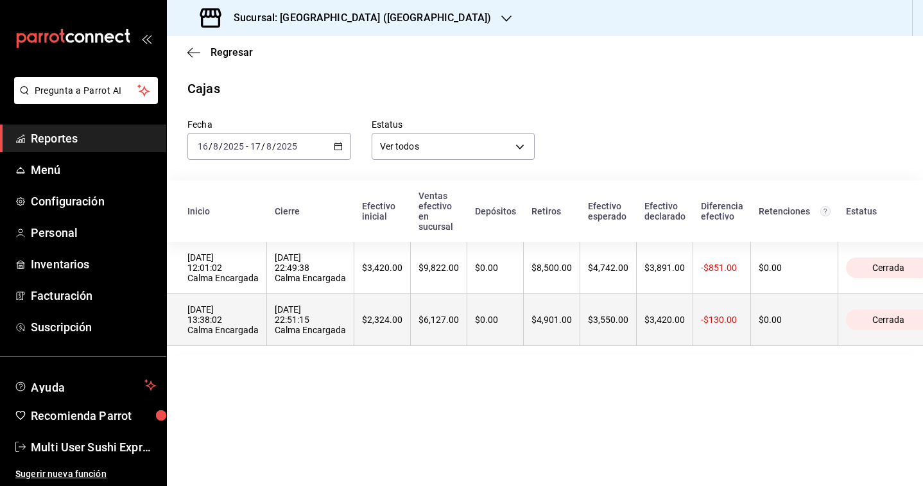
click at [343, 313] on div "[DATE] 22:51:15 Calma Encargada" at bounding box center [310, 319] width 71 height 31
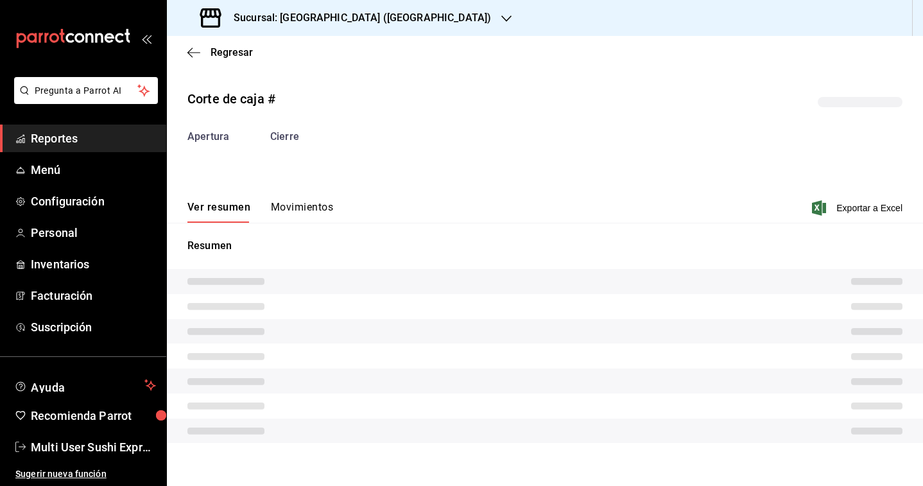
click at [343, 313] on tr at bounding box center [545, 306] width 756 height 25
click at [302, 214] on button "Movimientos" at bounding box center [302, 212] width 62 height 22
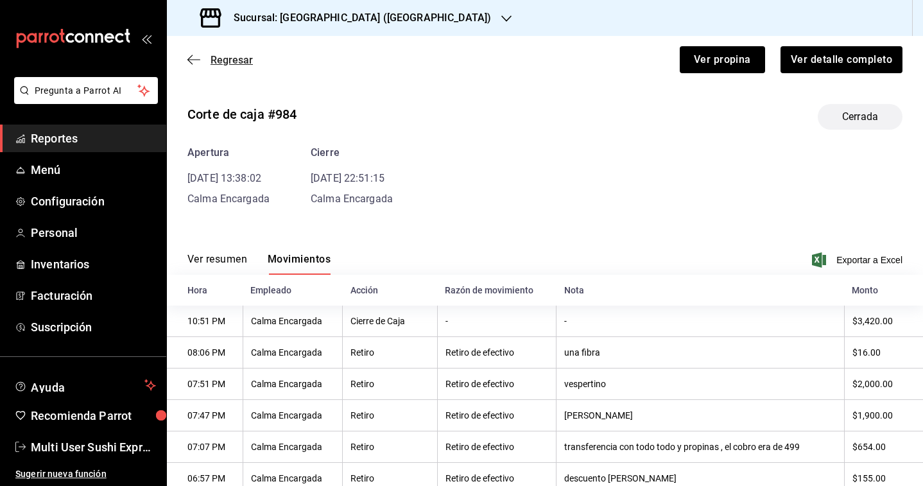
click at [233, 60] on span "Regresar" at bounding box center [232, 60] width 42 height 12
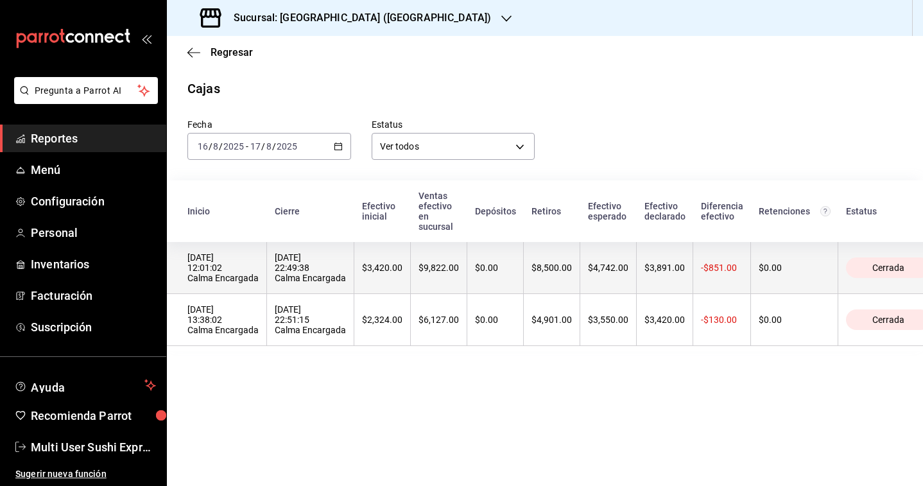
click at [320, 273] on div "[DATE] 22:49:38 Calma Encargada" at bounding box center [310, 267] width 71 height 31
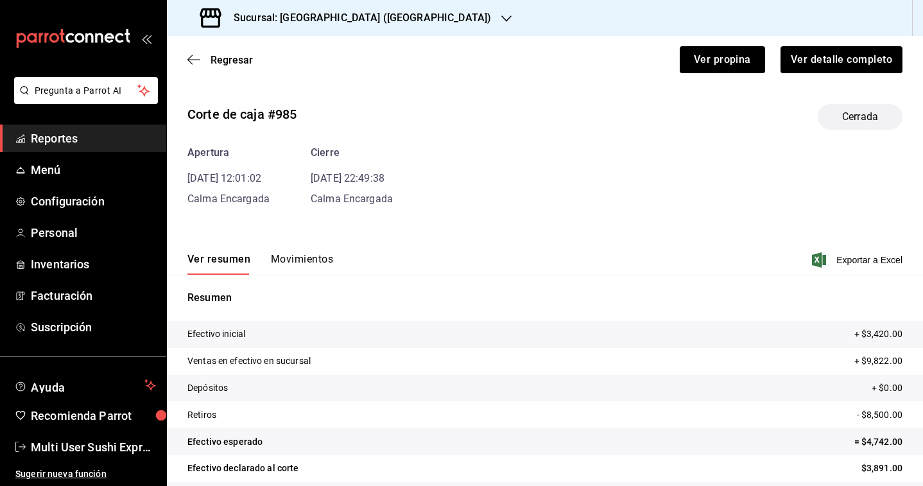
click at [334, 19] on h3 "Sucursal: [GEOGRAPHIC_DATA] ([GEOGRAPHIC_DATA])" at bounding box center [357, 17] width 268 height 15
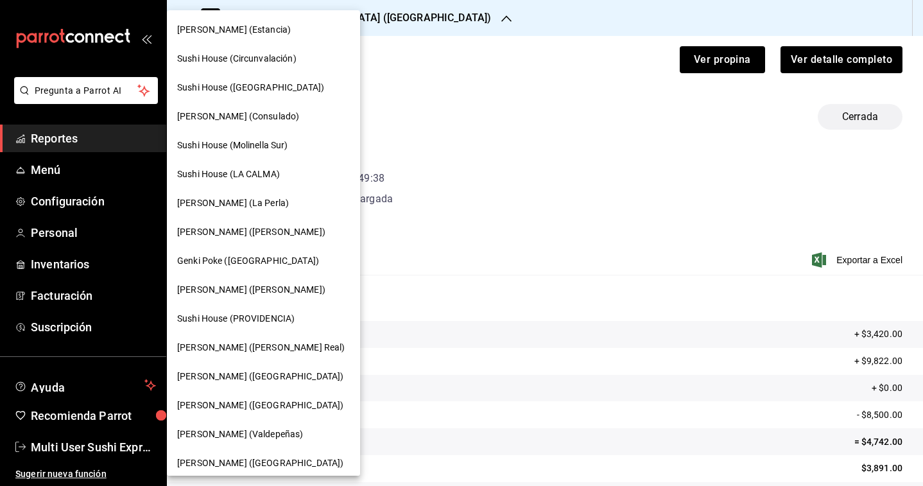
click at [435, 171] on div at bounding box center [461, 243] width 923 height 486
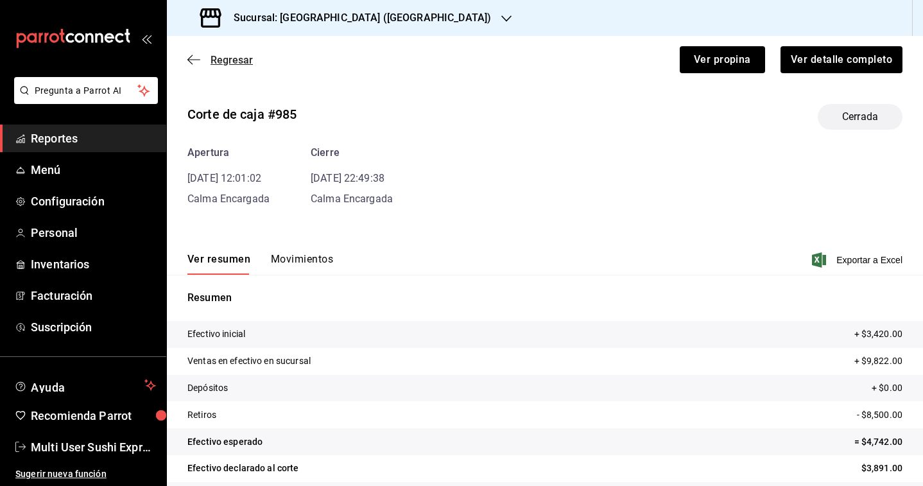
click at [229, 63] on span "Regresar" at bounding box center [232, 60] width 42 height 12
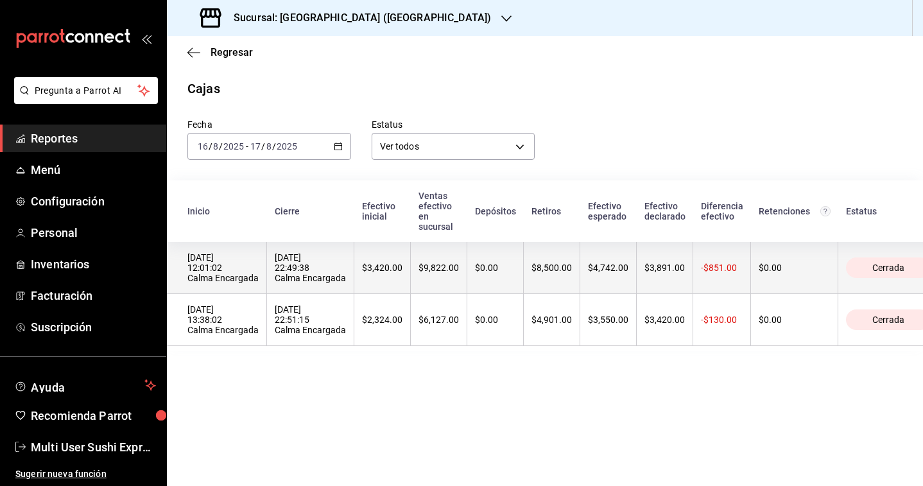
click at [268, 275] on th "[DATE] 22:49:38 Calma Encargada" at bounding box center [310, 268] width 87 height 52
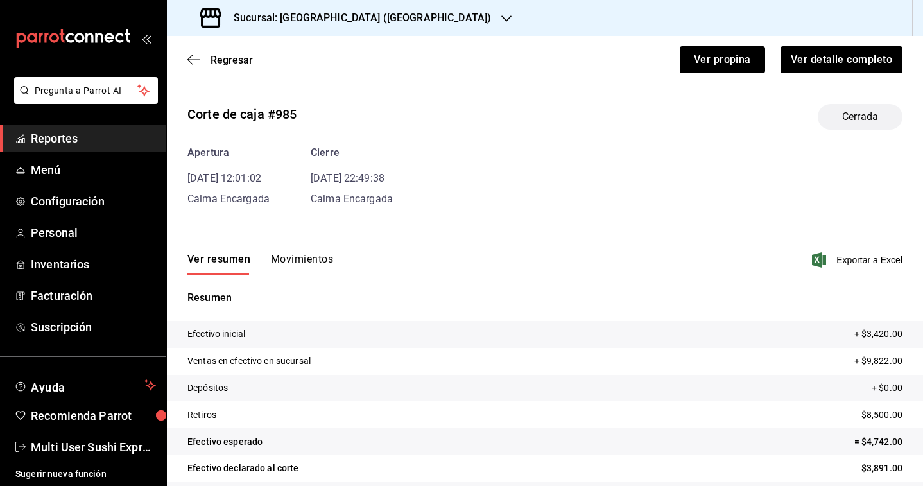
click at [308, 268] on button "Movimientos" at bounding box center [302, 264] width 62 height 22
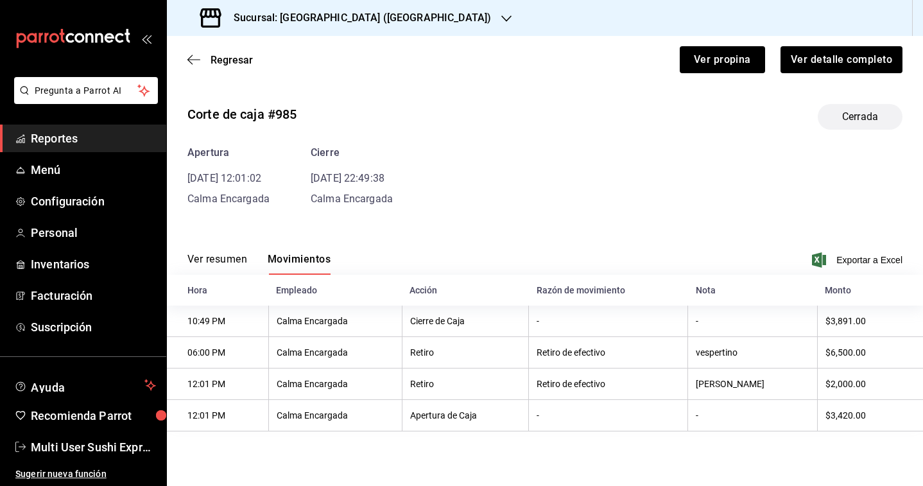
click at [329, 23] on h3 "Sucursal: [GEOGRAPHIC_DATA] ([GEOGRAPHIC_DATA])" at bounding box center [357, 17] width 268 height 15
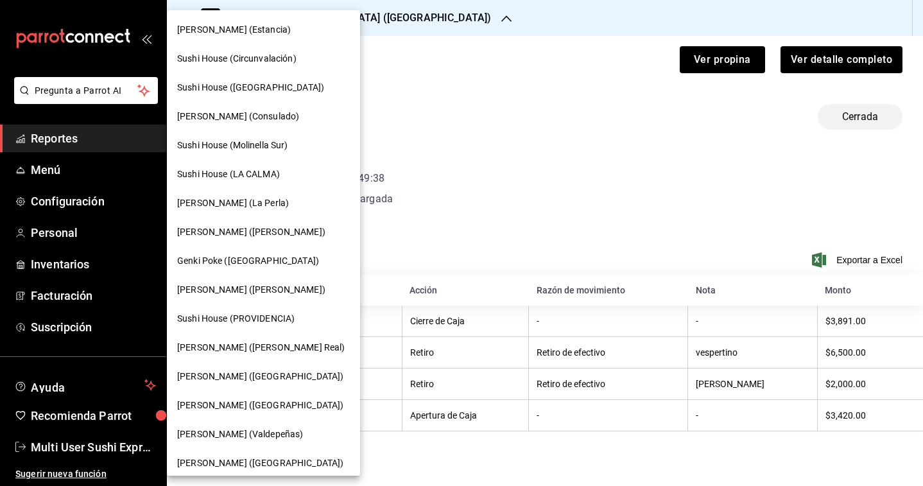
click at [245, 200] on span "[PERSON_NAME] (La Perla)" at bounding box center [233, 202] width 112 height 13
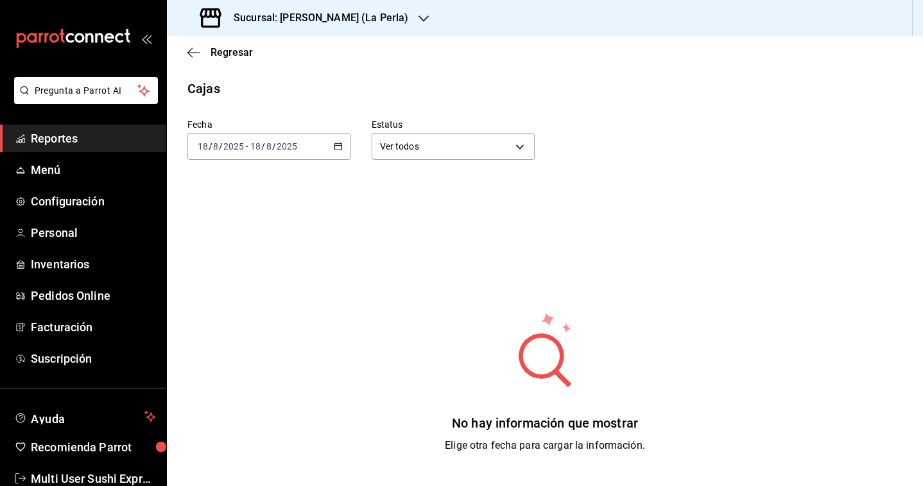
click at [330, 146] on div "[DATE] [DATE] - [DATE] [DATE]" at bounding box center [269, 146] width 164 height 27
click at [286, 313] on li "Año actual" at bounding box center [248, 300] width 120 height 29
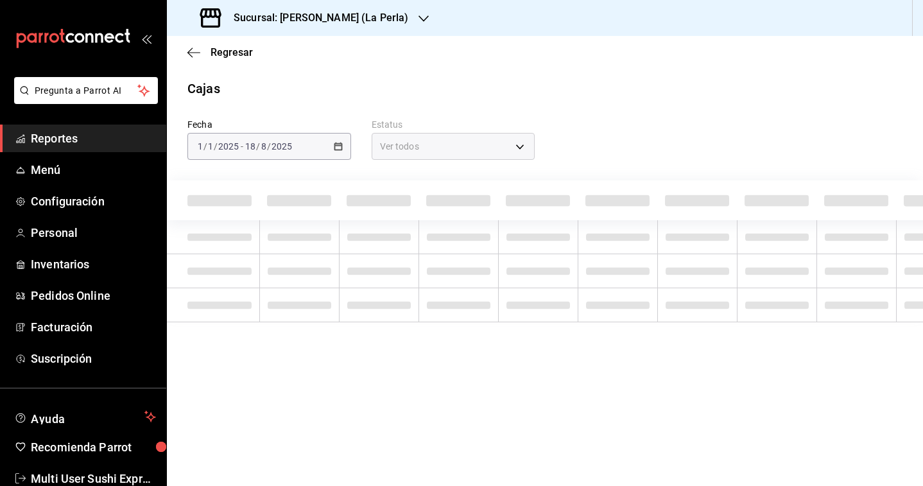
click at [289, 156] on div "[DATE] [DATE] - [DATE] [DATE]" at bounding box center [269, 146] width 164 height 27
click at [327, 143] on div "[DATE] [DATE] - [DATE] [DATE]" at bounding box center [269, 146] width 164 height 27
click at [335, 151] on div "[DATE] [DATE] - [DATE] [DATE]" at bounding box center [269, 146] width 164 height 27
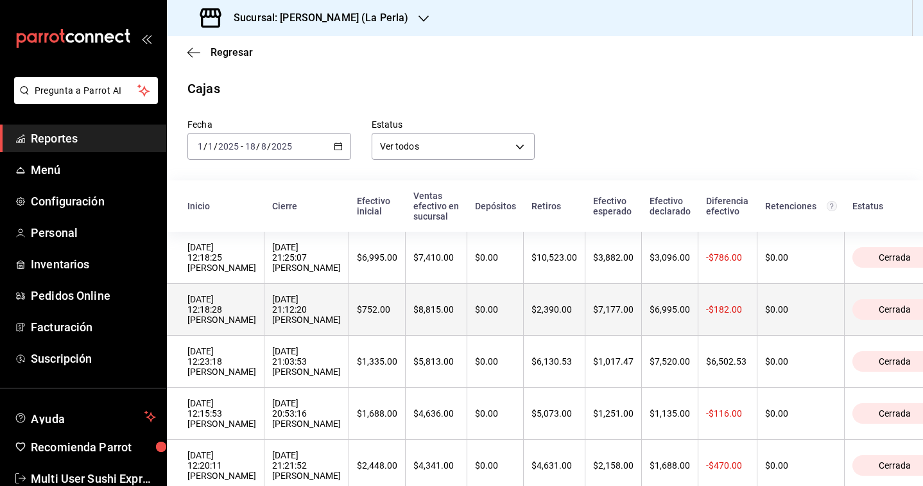
click at [308, 305] on div "[DATE] 21:12:20 [PERSON_NAME]" at bounding box center [306, 309] width 69 height 31
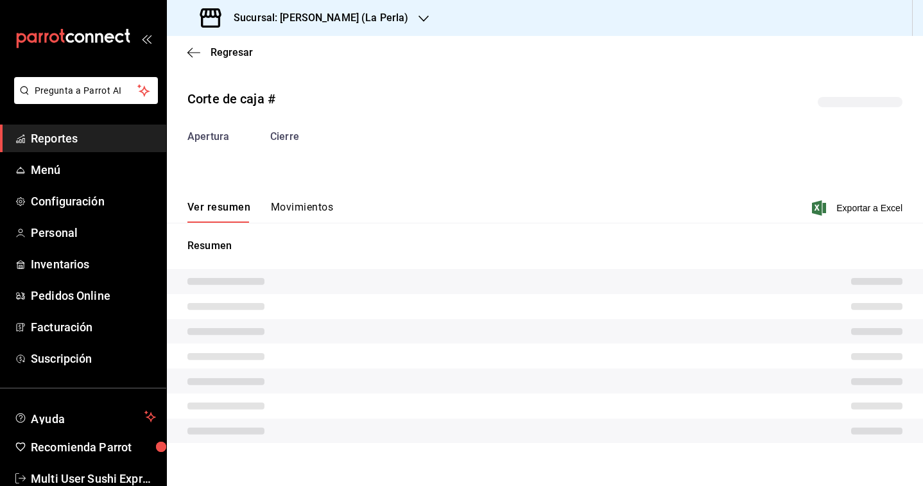
click at [303, 210] on button "Movimientos" at bounding box center [302, 212] width 62 height 22
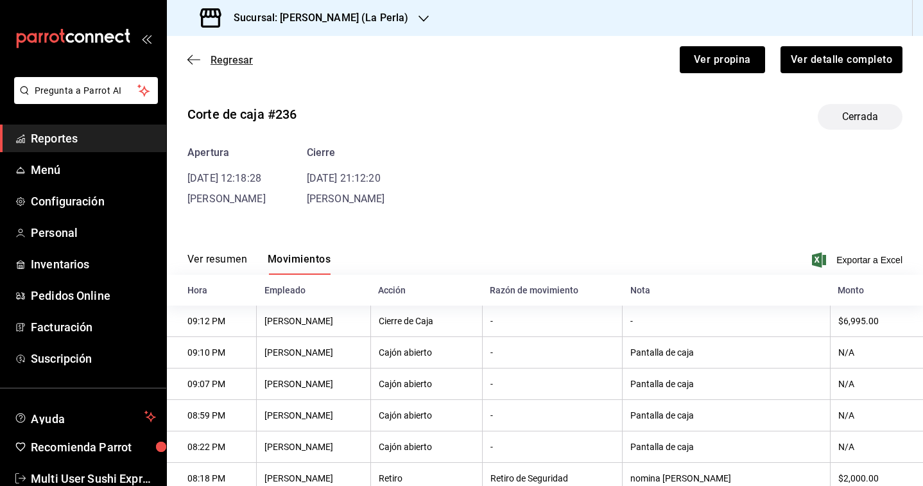
click at [236, 62] on span "Regresar" at bounding box center [232, 60] width 42 height 12
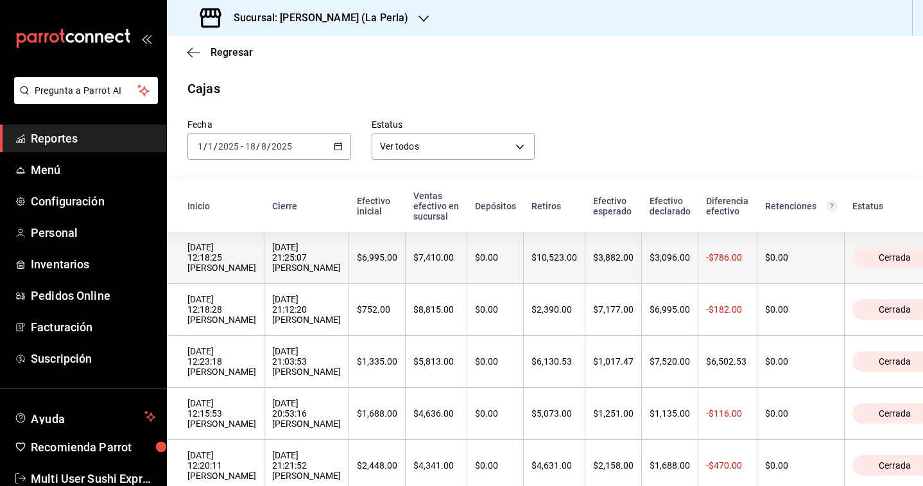
click at [264, 260] on th "[DATE] 21:25:07 [PERSON_NAME]" at bounding box center [306, 258] width 85 height 52
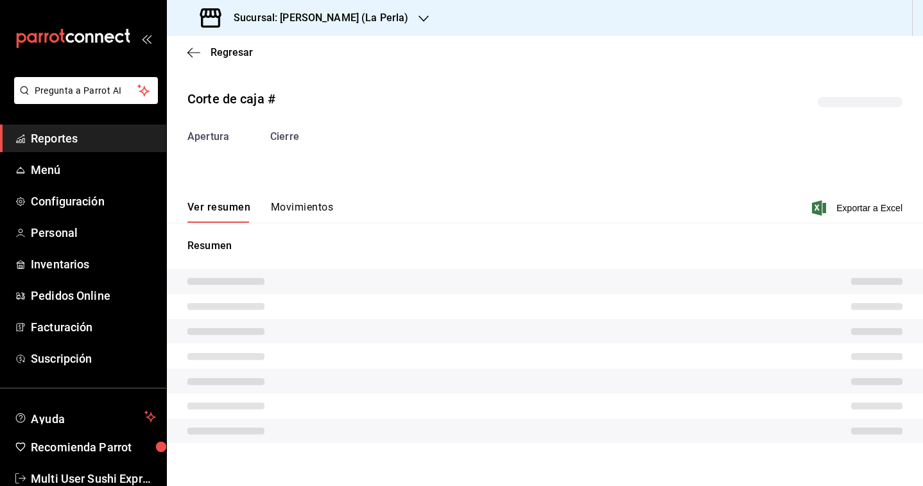
click at [282, 208] on button "Movimientos" at bounding box center [302, 212] width 62 height 22
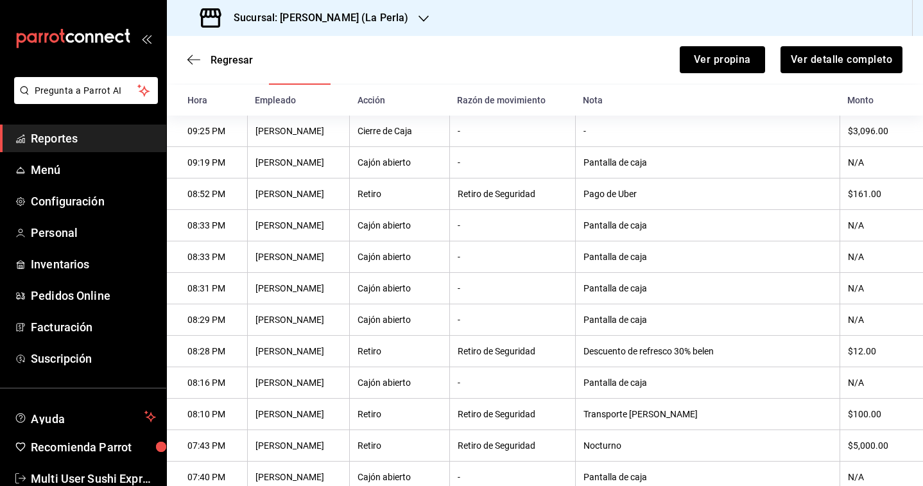
scroll to position [173, 0]
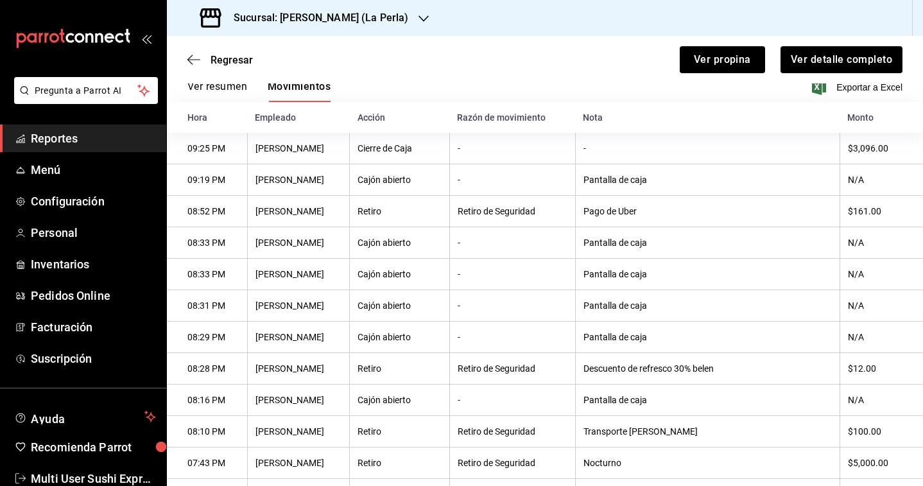
click at [357, 5] on div "Sucursal: [PERSON_NAME] (La Perla)" at bounding box center [305, 18] width 257 height 36
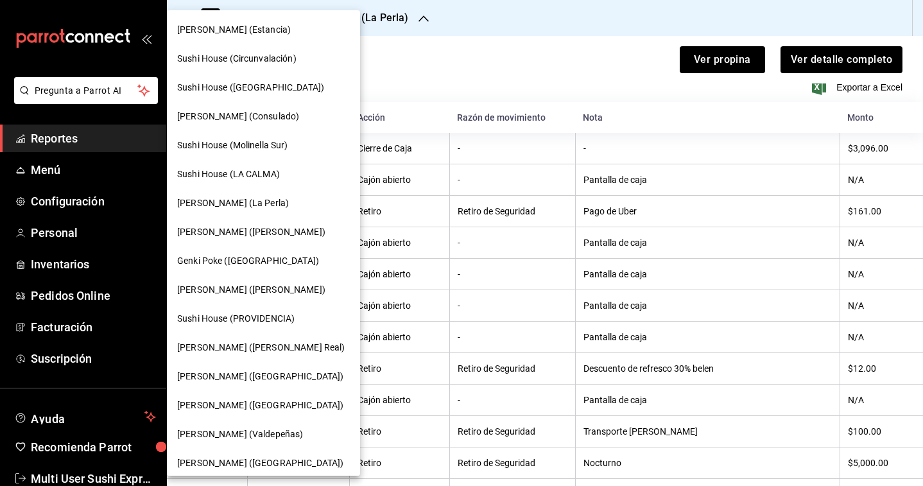
click at [255, 285] on span "[PERSON_NAME] ([PERSON_NAME])" at bounding box center [251, 289] width 148 height 13
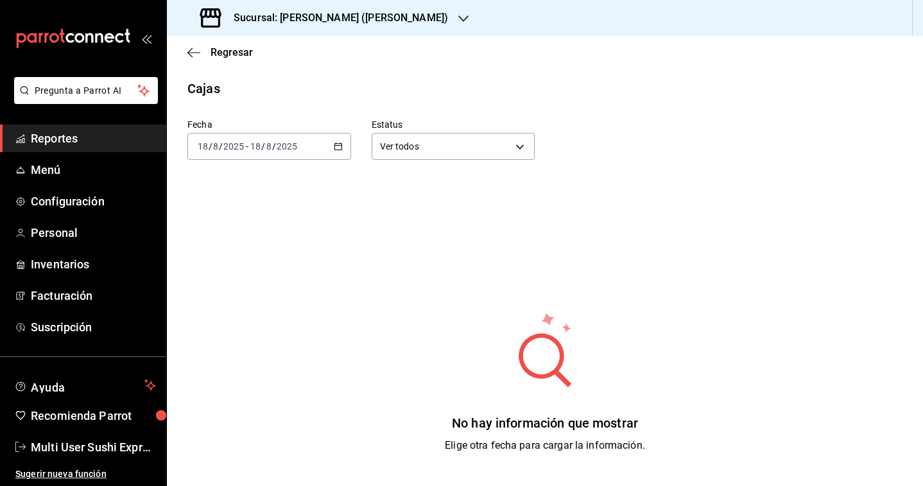
click at [334, 151] on div "[DATE] [DATE] - [DATE] [DATE]" at bounding box center [269, 146] width 164 height 27
click at [259, 319] on li "Rango de fechas" at bounding box center [248, 329] width 120 height 29
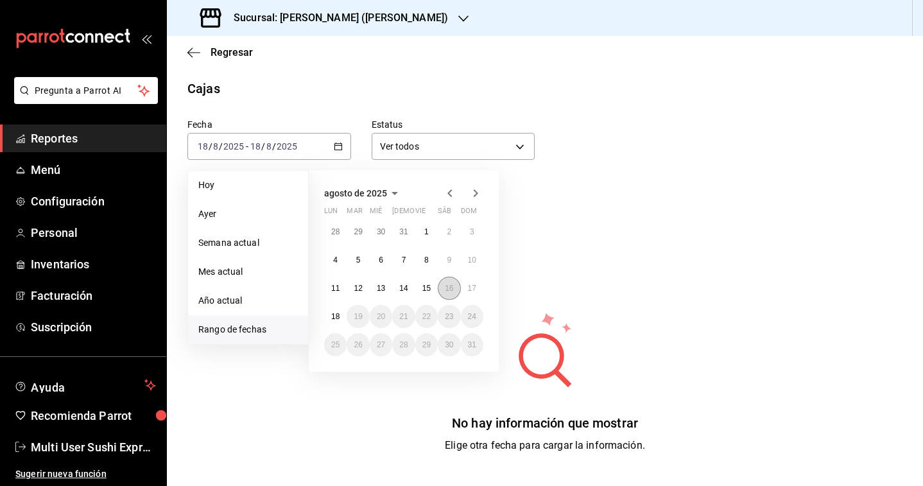
click at [451, 293] on button "16" at bounding box center [449, 288] width 22 height 23
click at [468, 290] on abbr "17" at bounding box center [472, 288] width 8 height 9
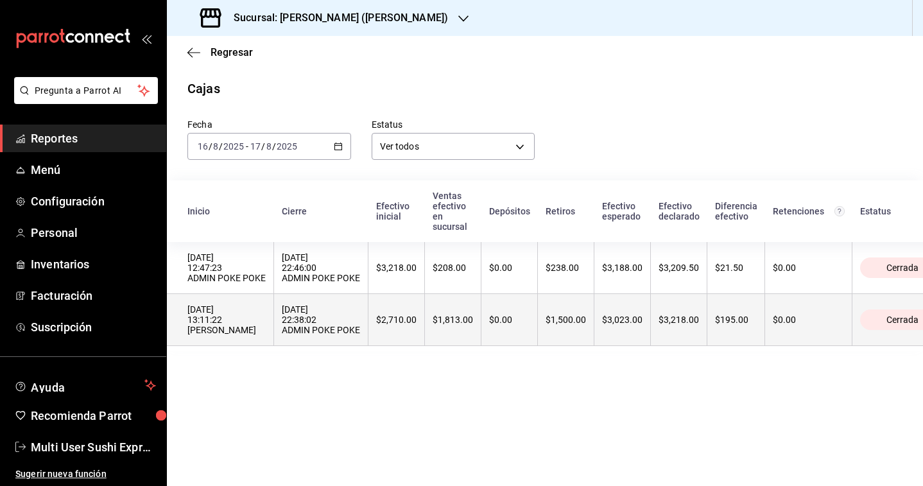
click at [323, 329] on div "[DATE] 22:38:02 ADMIN POKE POKE" at bounding box center [321, 319] width 78 height 31
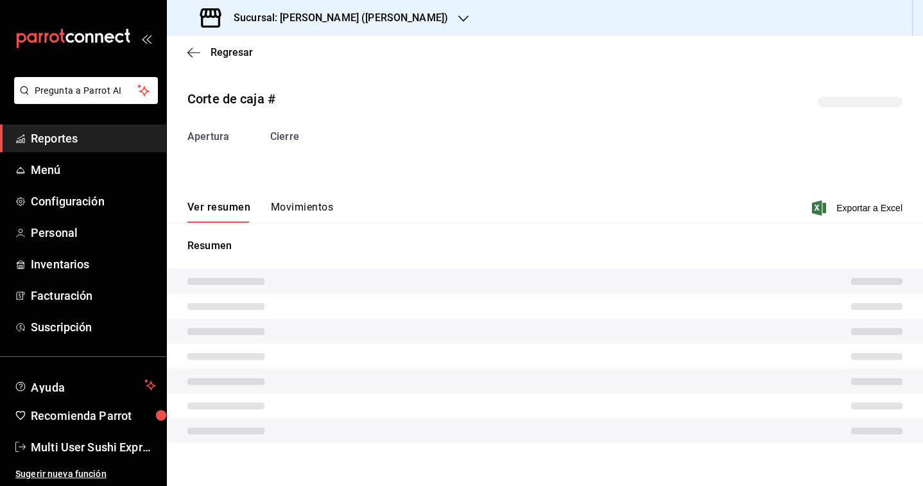
click at [299, 207] on button "Movimientos" at bounding box center [302, 212] width 62 height 22
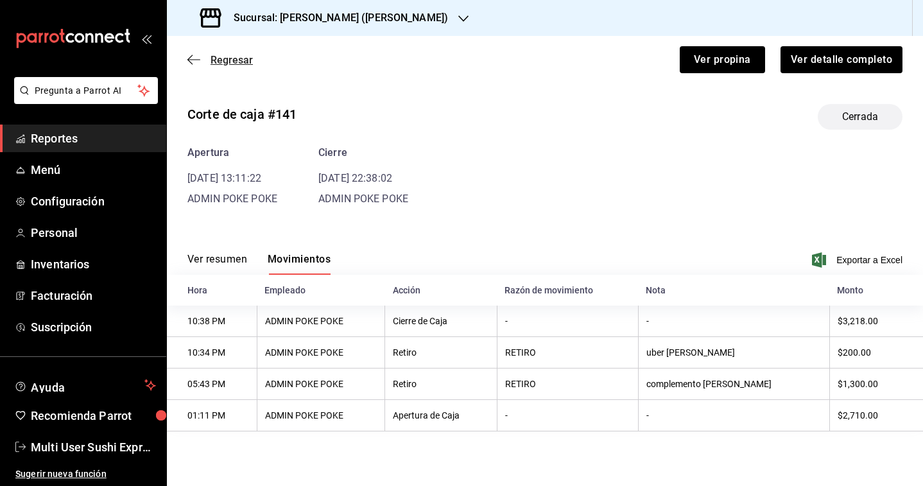
click at [242, 59] on span "Regresar" at bounding box center [232, 60] width 42 height 12
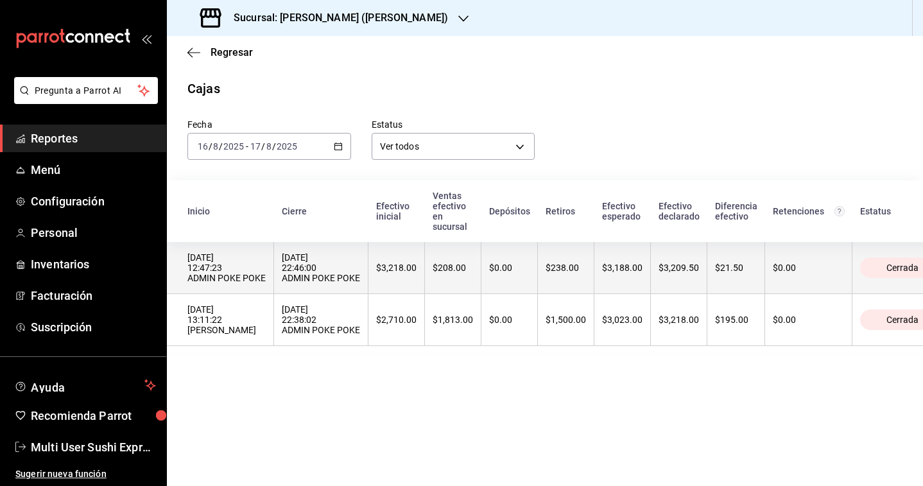
click at [338, 259] on div "[DATE] 22:46:00 ADMIN POKE POKE" at bounding box center [321, 267] width 78 height 31
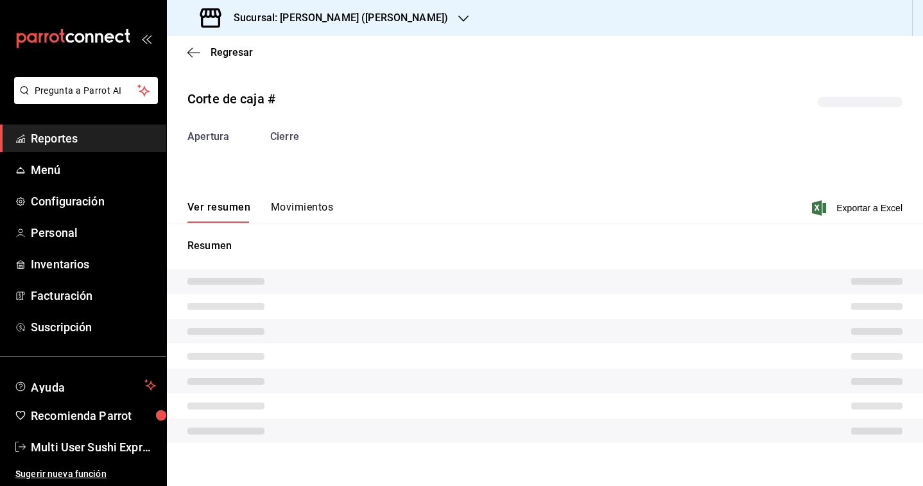
click at [304, 212] on button "Movimientos" at bounding box center [302, 212] width 62 height 22
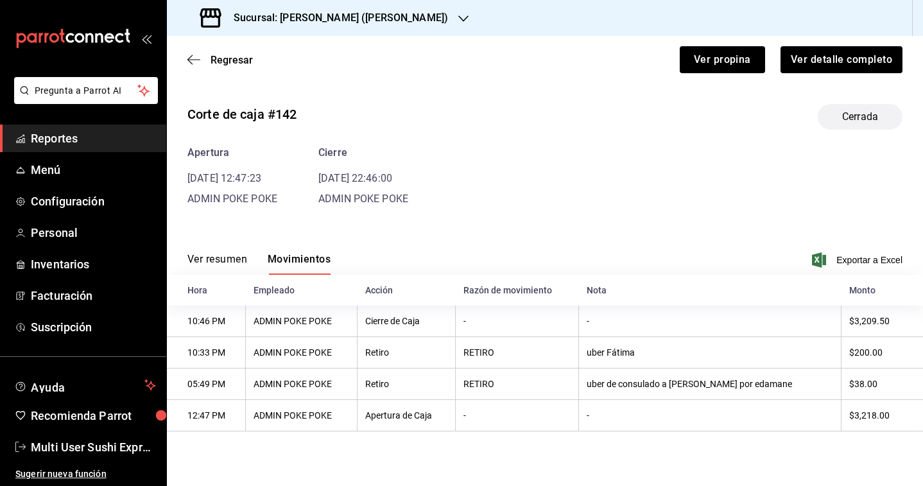
click at [335, 22] on h3 "Sucursal: [PERSON_NAME] ([PERSON_NAME])" at bounding box center [335, 17] width 225 height 15
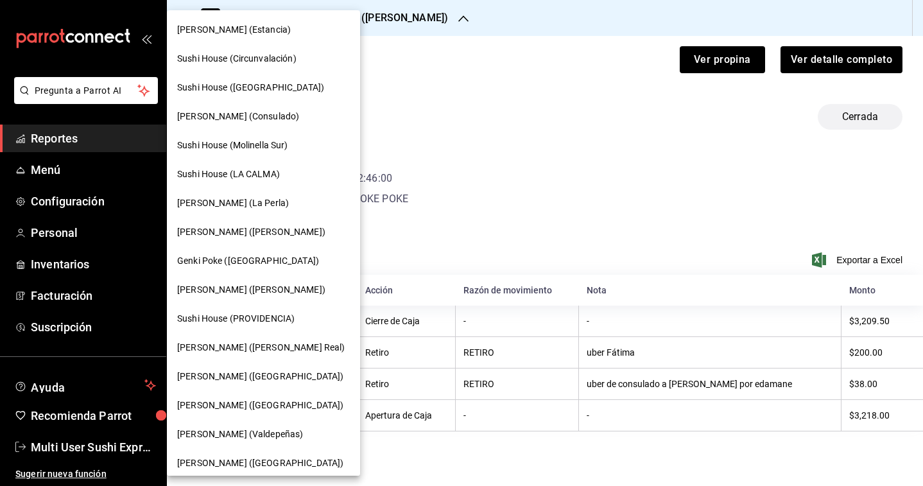
click at [267, 322] on span "Sushi House (PROVIDENCIA)" at bounding box center [235, 318] width 117 height 13
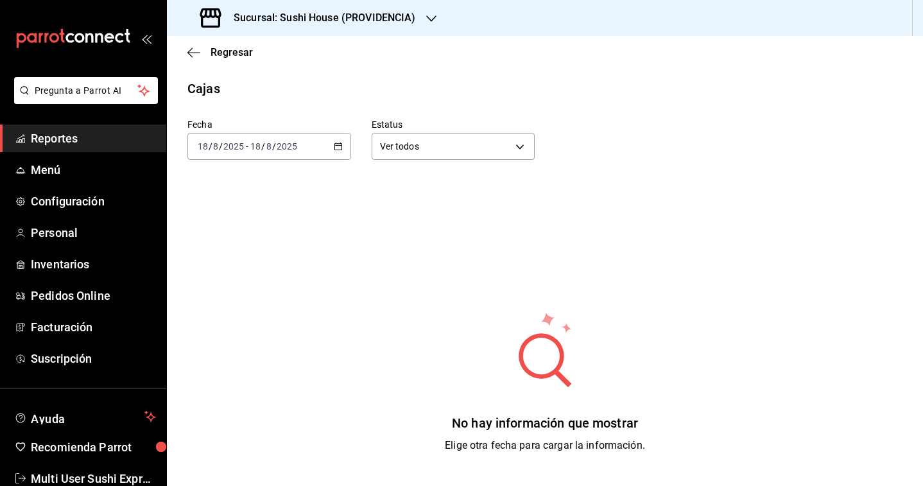
click at [328, 149] on div "[DATE] [DATE] - [DATE] [DATE]" at bounding box center [269, 146] width 164 height 27
click at [261, 331] on span "Rango de fechas" at bounding box center [247, 329] width 99 height 13
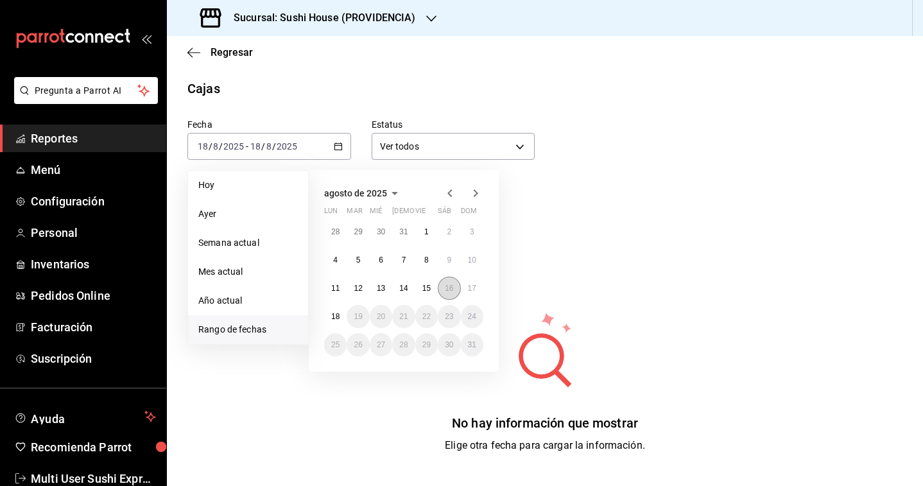
click at [449, 295] on button "16" at bounding box center [449, 288] width 22 height 23
click at [477, 295] on button "17" at bounding box center [472, 288] width 22 height 23
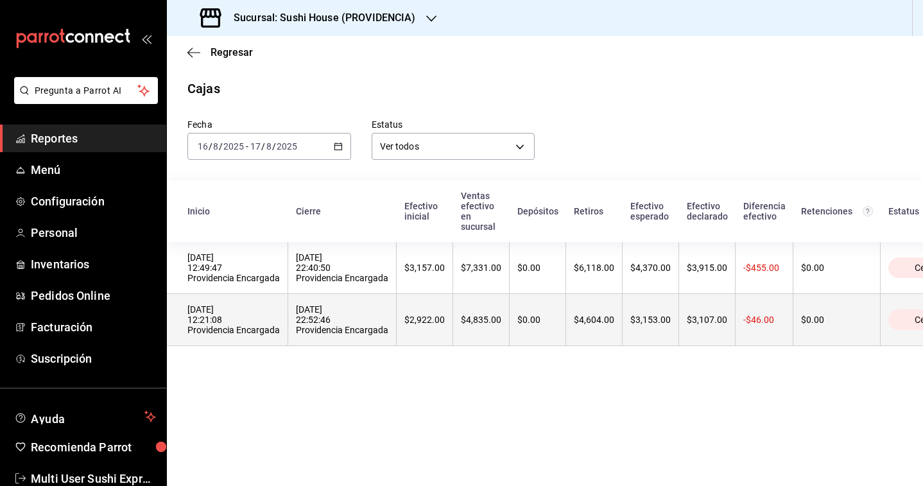
click at [309, 343] on th "[DATE] 22:52:46 Providencia Encargada" at bounding box center [342, 320] width 108 height 52
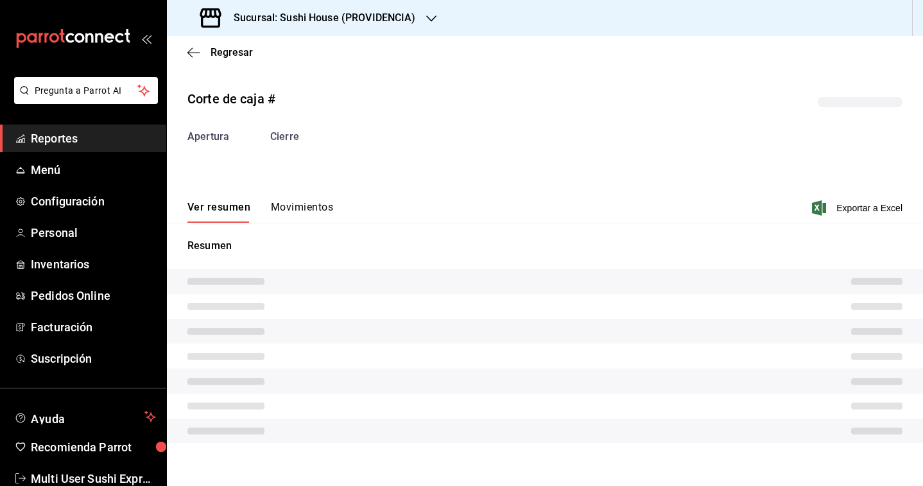
click at [301, 207] on button "Movimientos" at bounding box center [302, 212] width 62 height 22
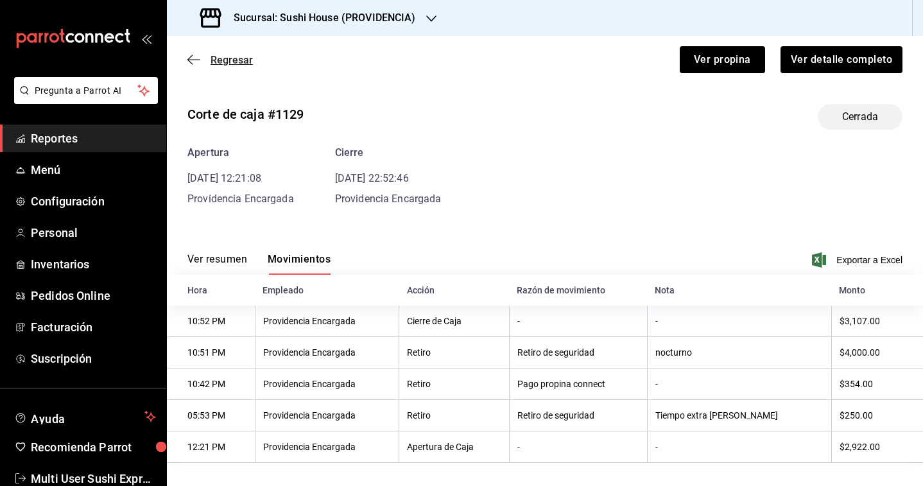
click at [249, 58] on span "Regresar" at bounding box center [232, 60] width 42 height 12
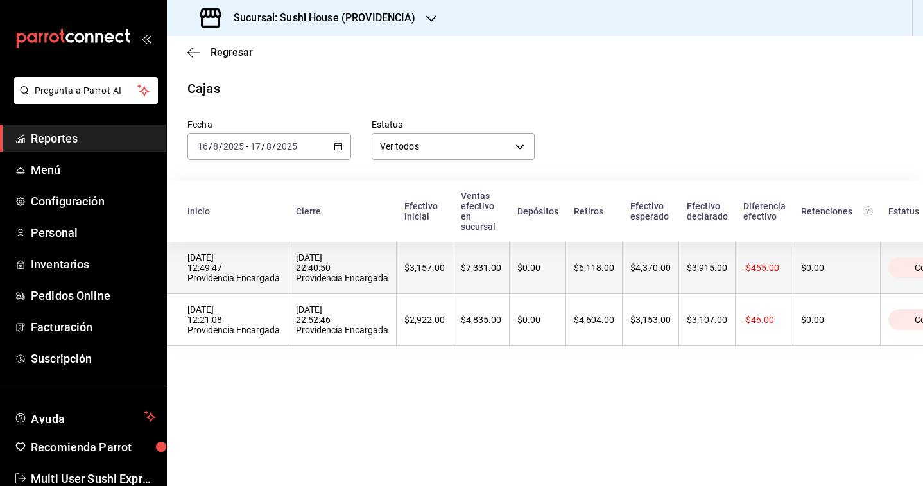
click at [288, 268] on th "[DATE] 22:40:50 Providencia Encargada" at bounding box center [342, 268] width 108 height 52
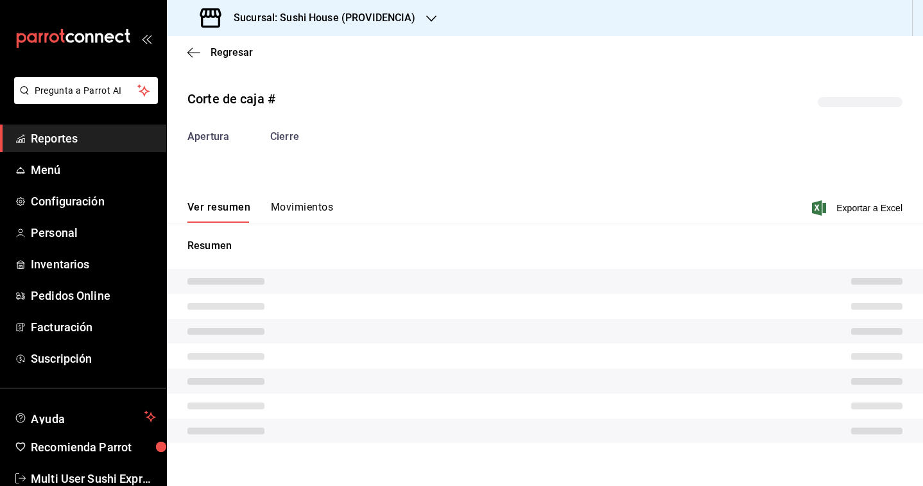
click at [297, 224] on div "Resumen" at bounding box center [545, 341] width 756 height 236
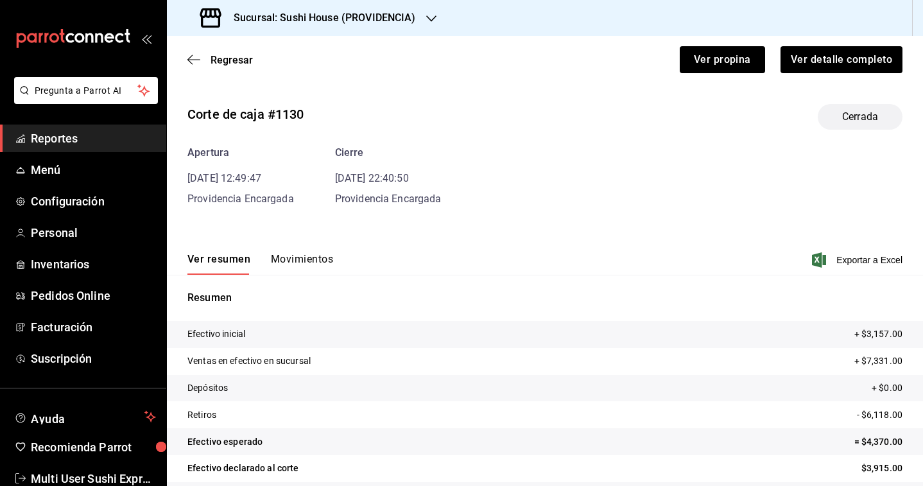
click at [299, 216] on div "Corte de caja #1130 Cerrada Apertura [DATE] 12:49:47 Providencia Encargada Cier…" at bounding box center [545, 309] width 756 height 430
click at [295, 261] on button "Movimientos" at bounding box center [302, 264] width 62 height 22
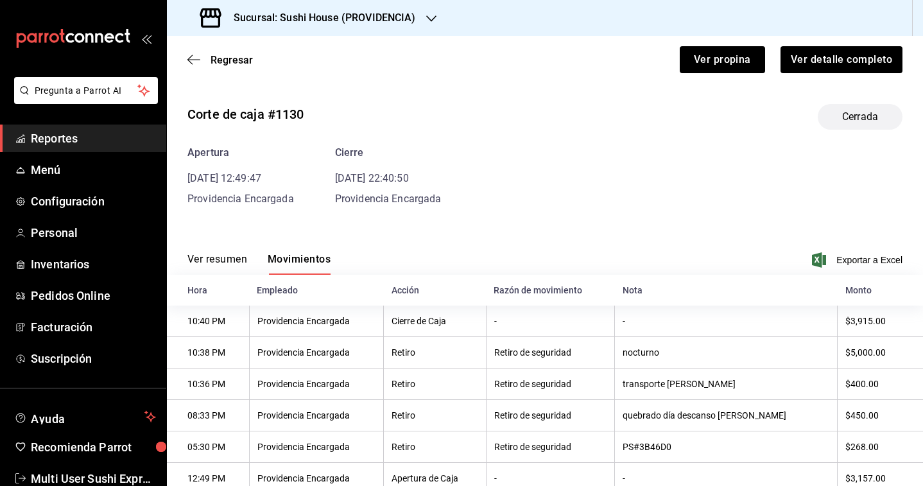
scroll to position [41, 0]
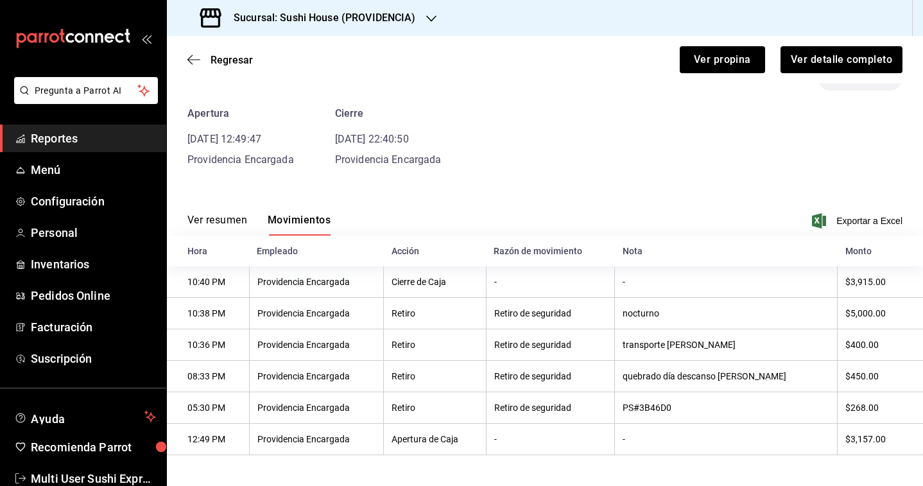
click at [398, 10] on h3 "Sucursal: Sushi House (PROVIDENCIA)" at bounding box center [319, 17] width 193 height 15
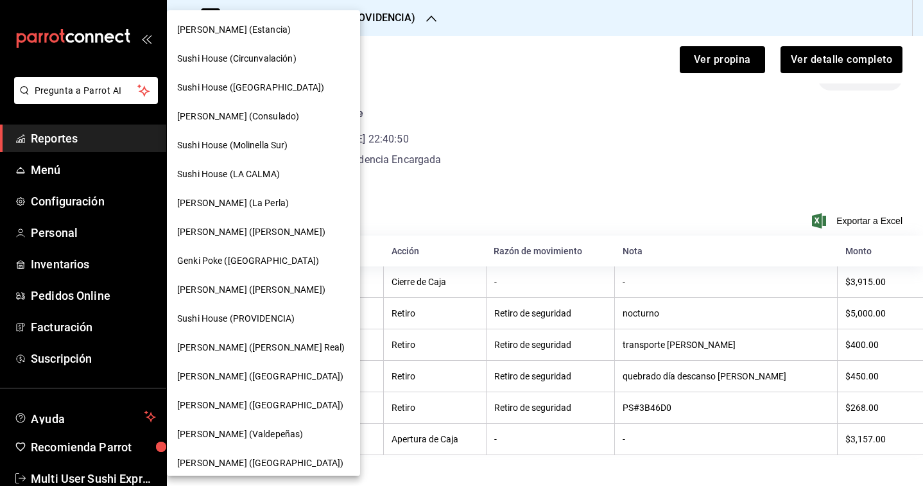
click at [254, 346] on span "[PERSON_NAME] ([PERSON_NAME] Real)" at bounding box center [261, 347] width 168 height 13
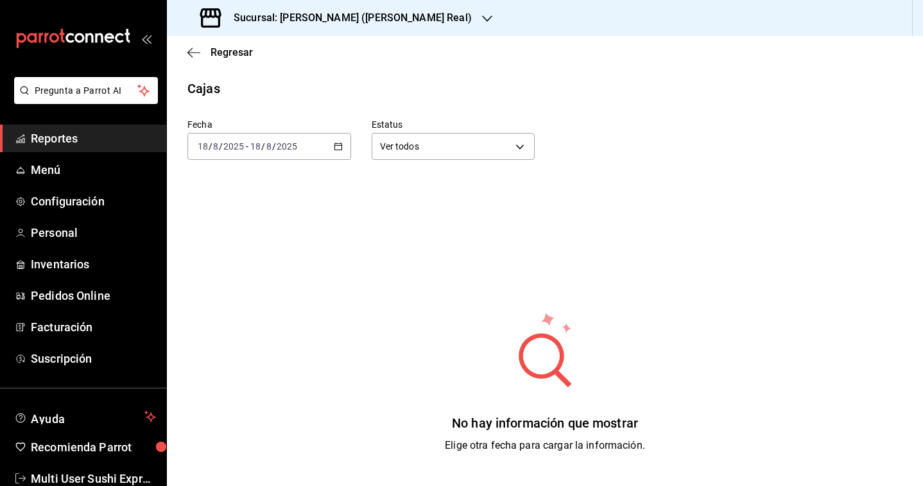
click at [335, 152] on div "[DATE] [DATE] - [DATE] [DATE]" at bounding box center [269, 146] width 164 height 27
click at [248, 329] on span "Rango de fechas" at bounding box center [247, 329] width 99 height 13
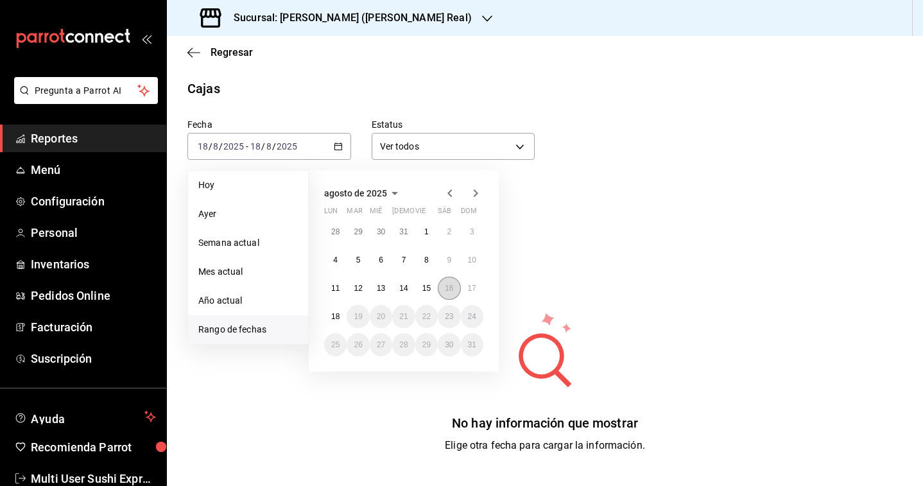
click at [451, 289] on abbr "16" at bounding box center [449, 288] width 8 height 9
click at [470, 289] on abbr "17" at bounding box center [472, 288] width 8 height 9
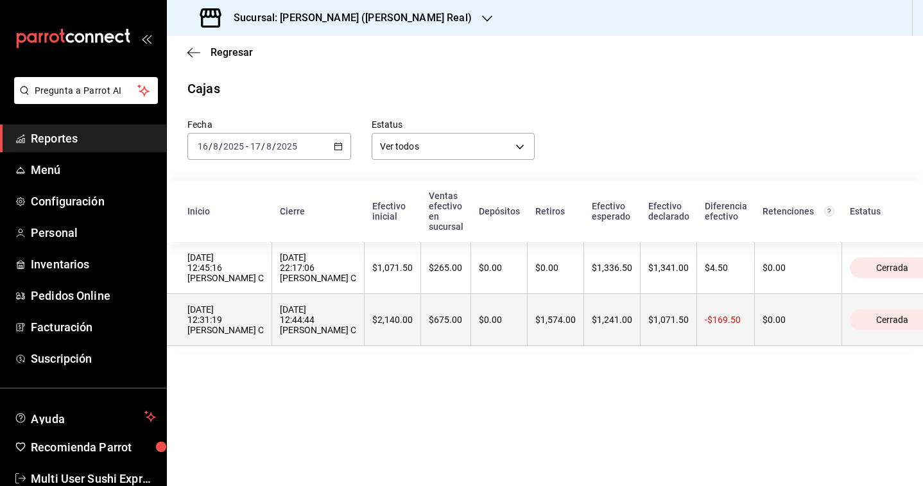
click at [365, 320] on th "$2,140.00" at bounding box center [393, 320] width 56 height 52
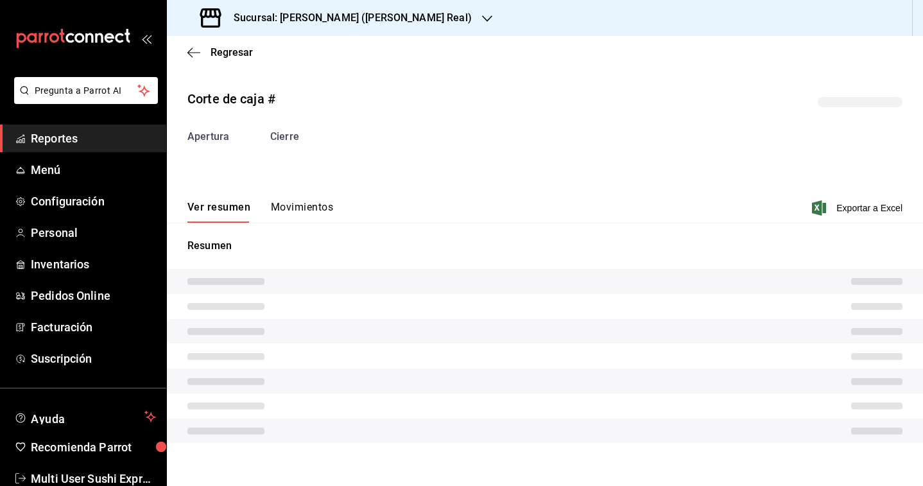
click at [302, 216] on button "Movimientos" at bounding box center [302, 212] width 62 height 22
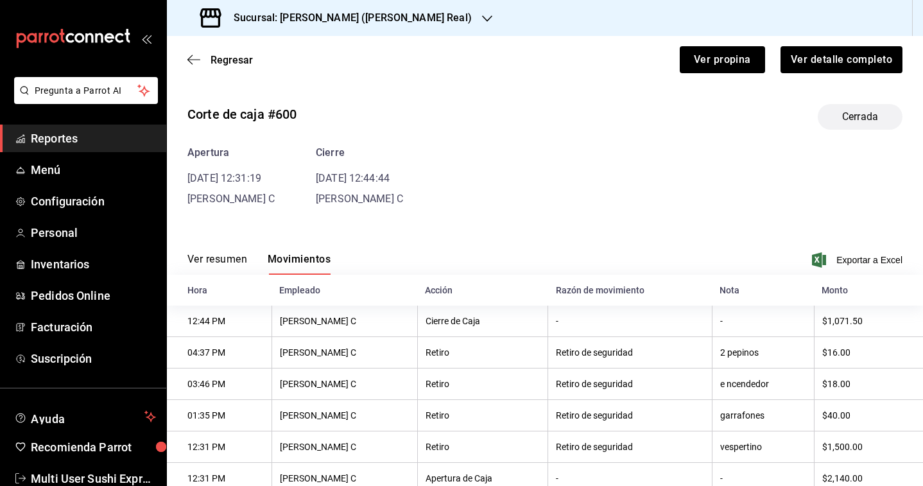
scroll to position [41, 0]
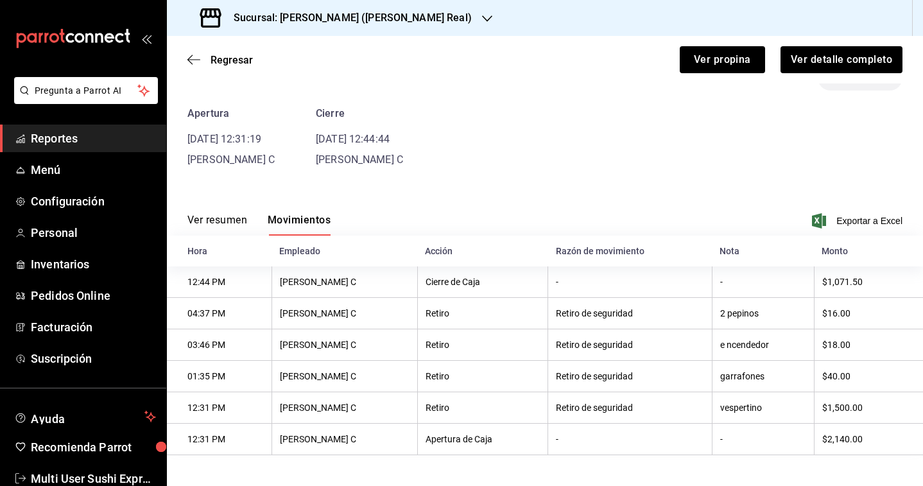
click at [234, 46] on div "Regresar Ver propina Ver detalle completo" at bounding box center [545, 59] width 756 height 47
click at [234, 72] on div "Regresar Ver propina Ver detalle completo" at bounding box center [545, 59] width 756 height 47
click at [234, 56] on span "Regresar" at bounding box center [232, 60] width 42 height 12
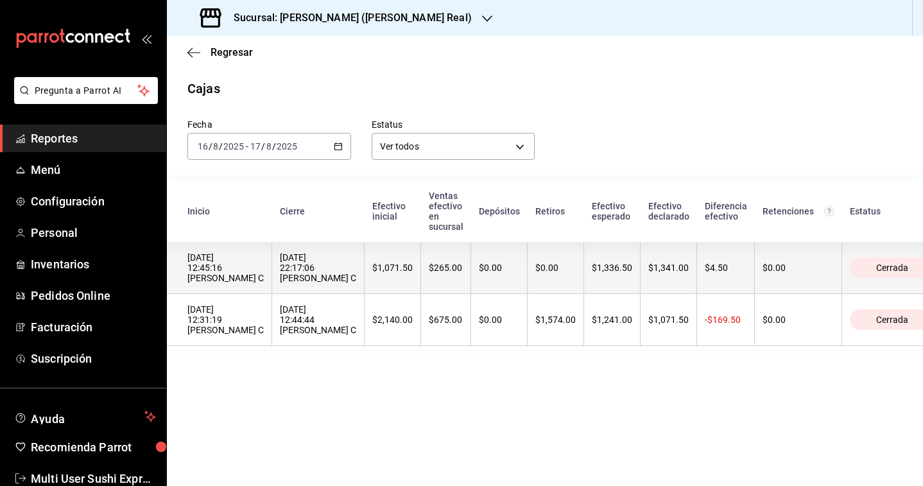
click at [304, 260] on th "[DATE] 22:17:06 [PERSON_NAME] C" at bounding box center [318, 268] width 92 height 52
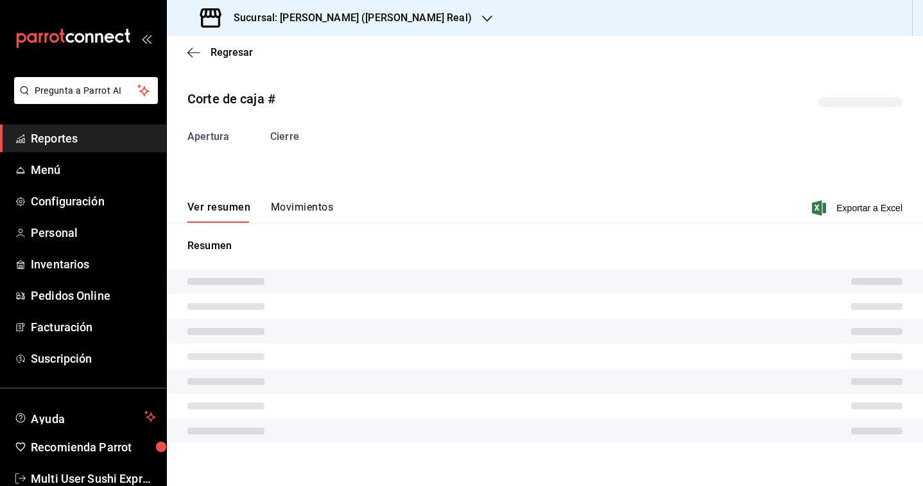
click at [301, 202] on button "Movimientos" at bounding box center [302, 212] width 62 height 22
